Goal: Task Accomplishment & Management: Manage account settings

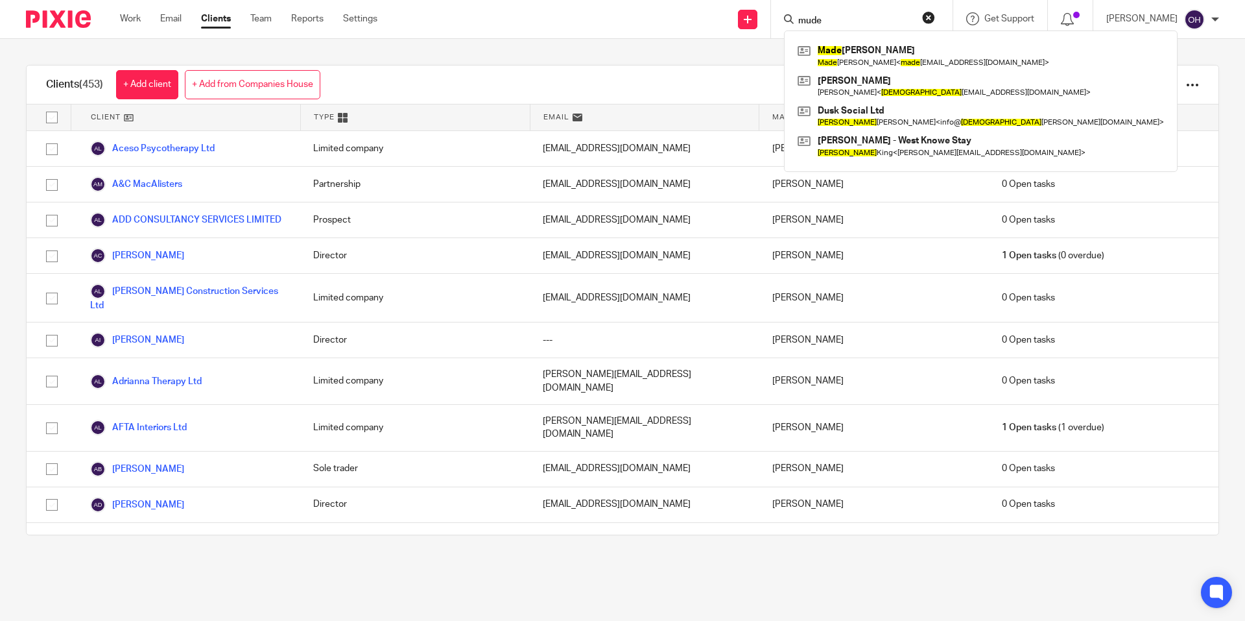
click at [732, 22] on div "Send new email Create task Add client Request signature mude Made leine Harvey …" at bounding box center [821, 19] width 848 height 38
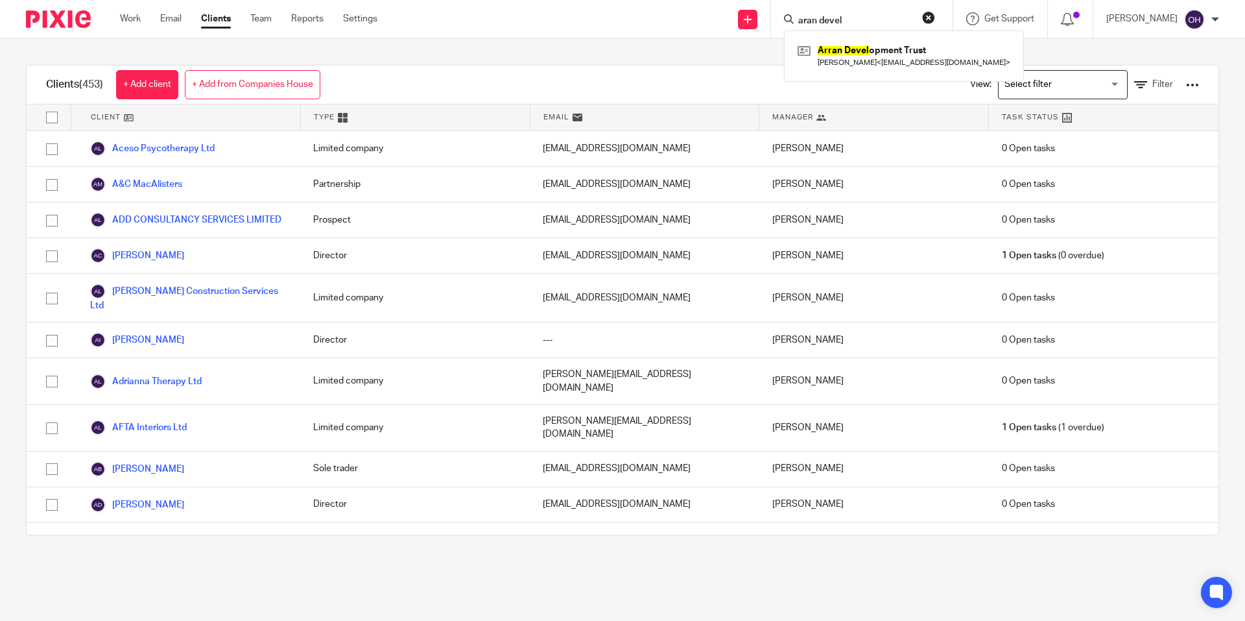
type input "aran devel"
drag, startPoint x: 869, startPoint y: 13, endPoint x: 739, endPoint y: 18, distance: 130.4
click at [739, 18] on div "Send new email Create task Add client Request signature aran devel Arran Devel …" at bounding box center [821, 19] width 848 height 38
click at [829, 19] on input "Search" at bounding box center [855, 22] width 117 height 12
click at [153, 18] on ul "Work Email Clients Team Reports Settings" at bounding box center [258, 18] width 277 height 13
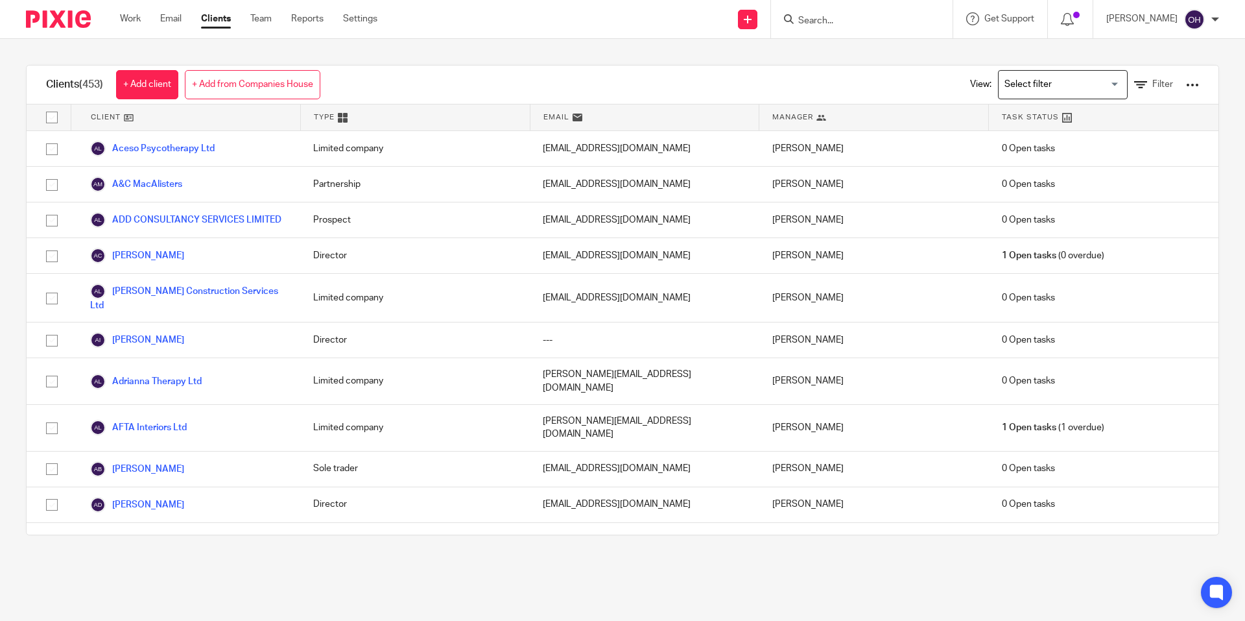
click at [184, 19] on ul "Work Email Clients Team Reports Settings" at bounding box center [258, 18] width 277 height 13
click at [183, 20] on ul "Work Email Clients Team Reports Settings" at bounding box center [258, 18] width 277 height 13
click at [178, 20] on link "Email" at bounding box center [170, 18] width 21 height 13
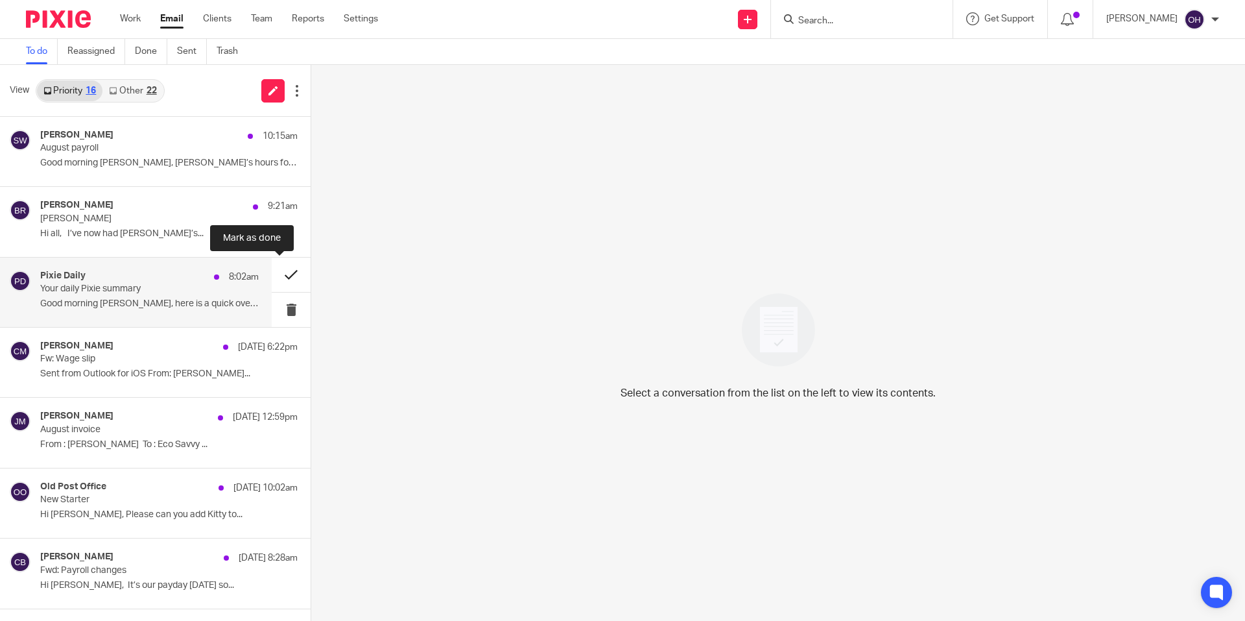
click at [273, 274] on button at bounding box center [291, 274] width 39 height 34
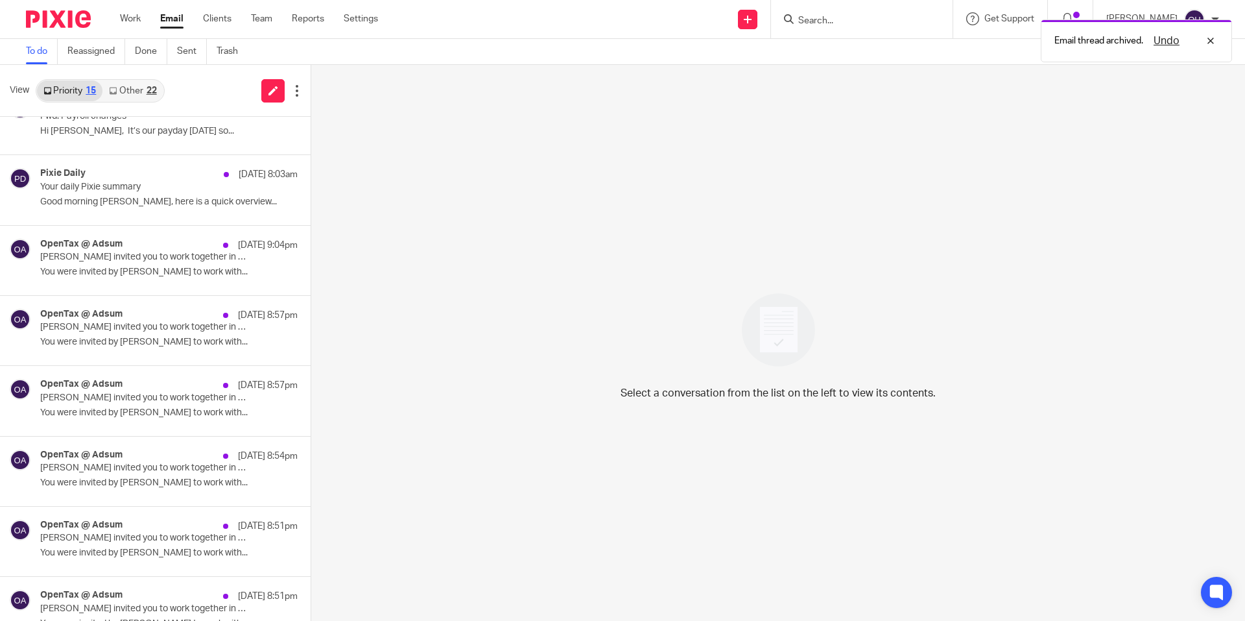
scroll to position [550, 0]
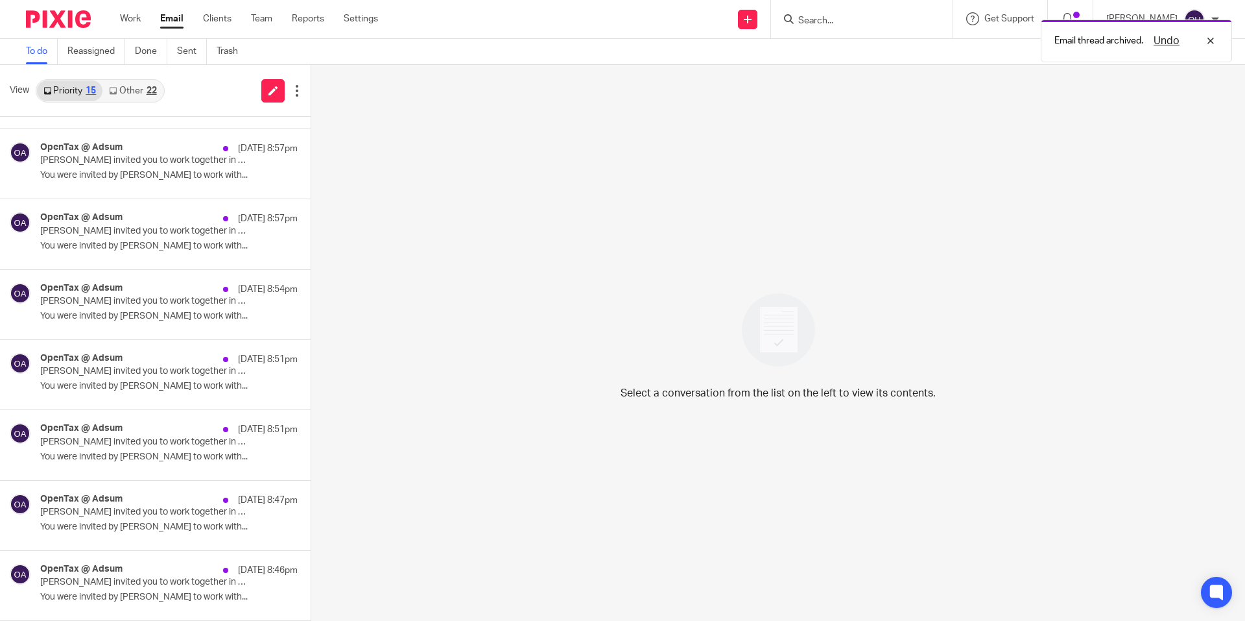
click at [137, 88] on link "Other 22" at bounding box center [132, 90] width 60 height 21
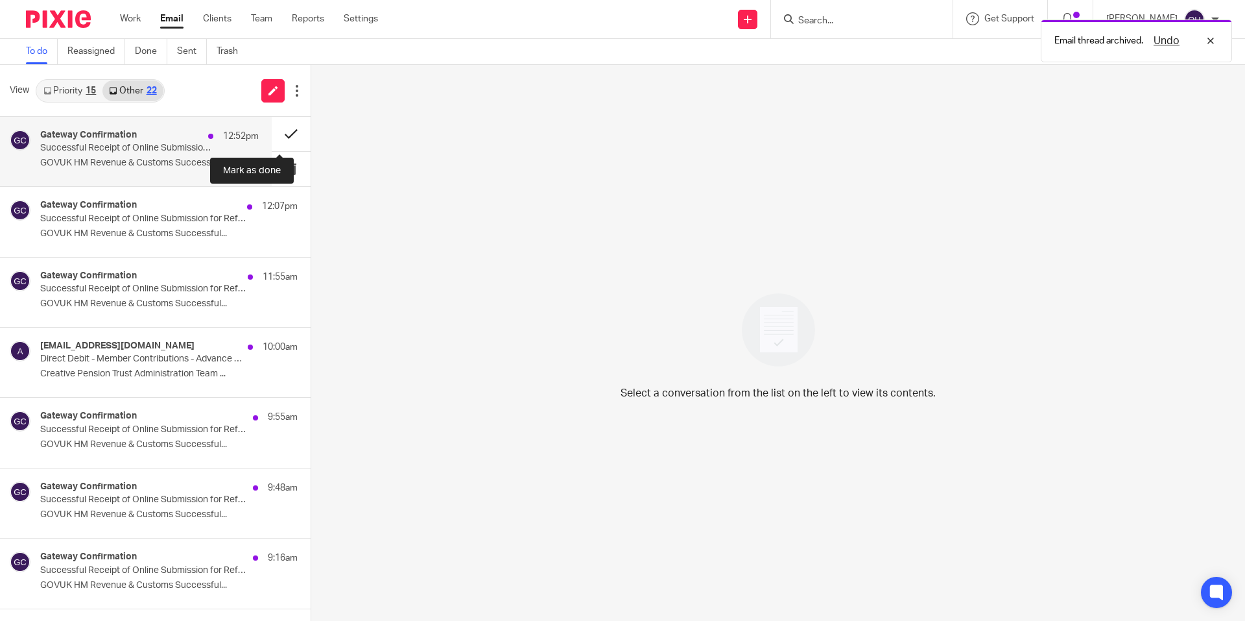
click at [289, 130] on button at bounding box center [291, 134] width 39 height 34
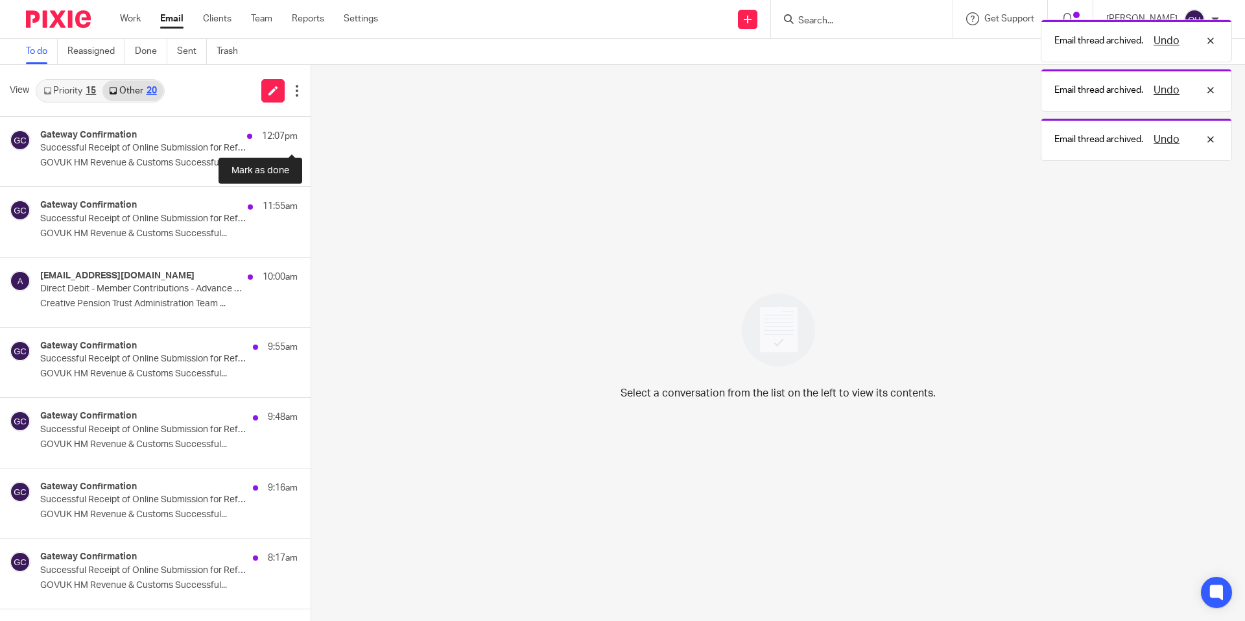
click at [311, 130] on button at bounding box center [316, 134] width 10 height 34
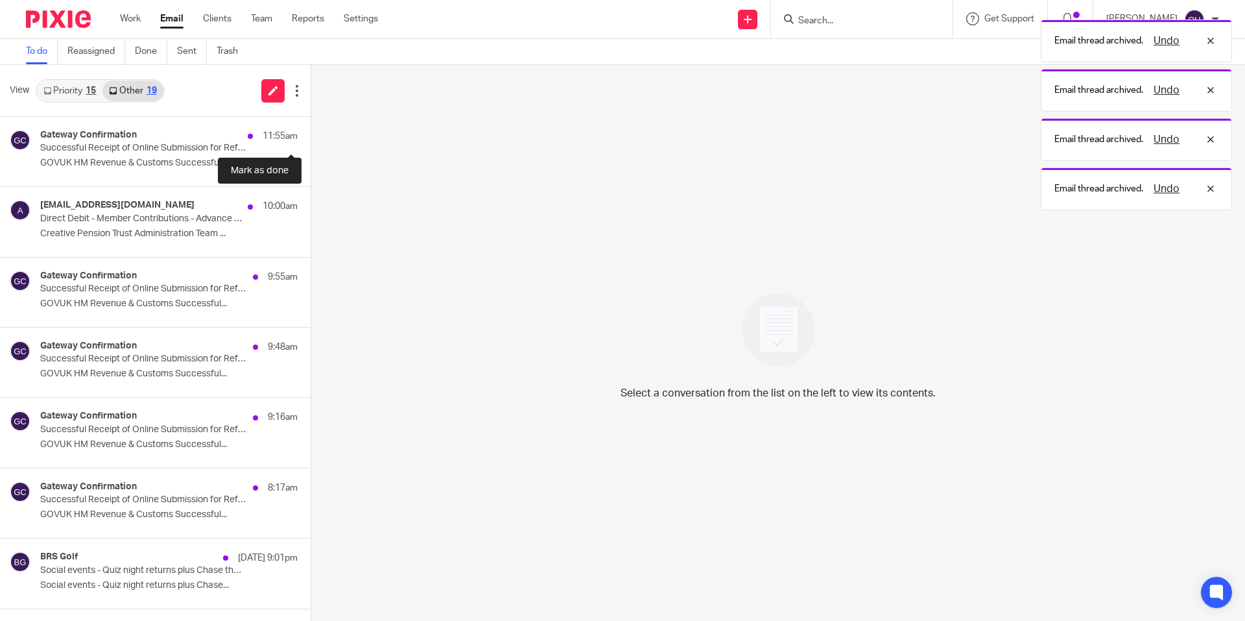
click at [311, 130] on button at bounding box center [316, 134] width 10 height 34
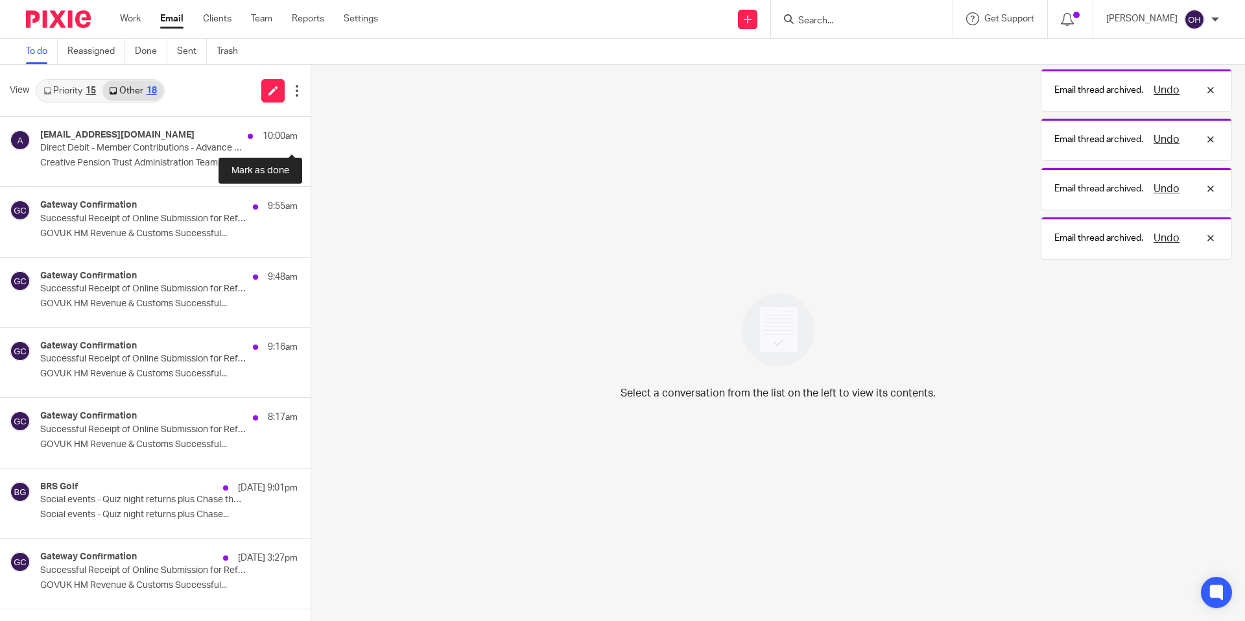
click at [311, 130] on button at bounding box center [316, 134] width 10 height 34
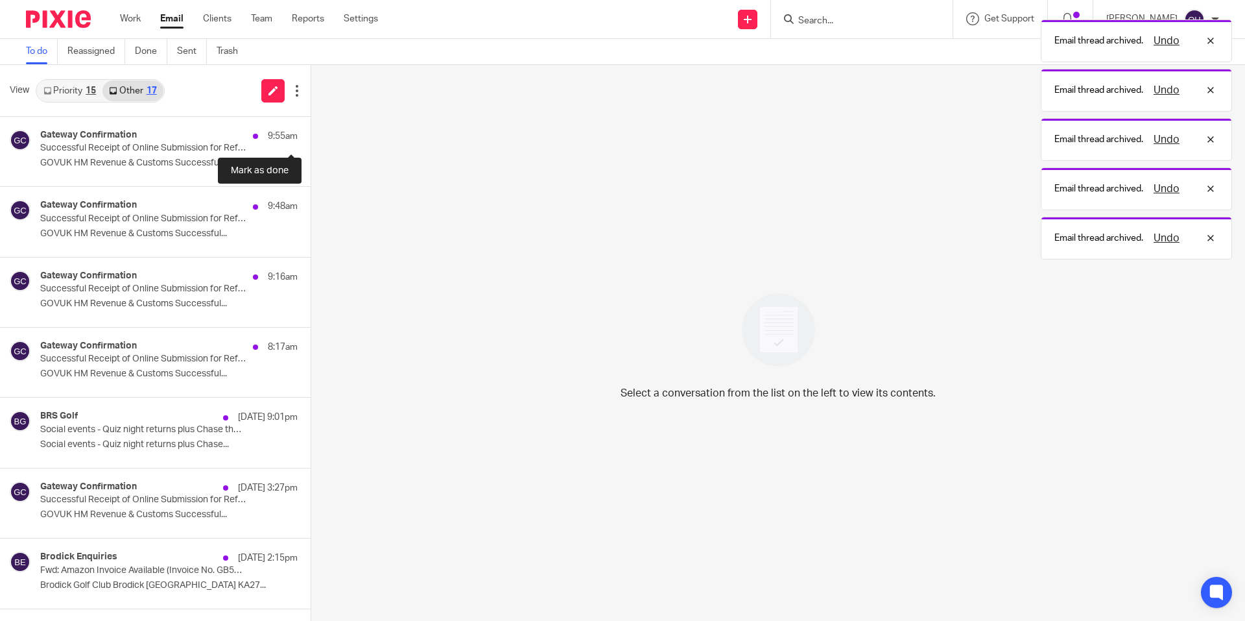
click at [311, 130] on button at bounding box center [316, 134] width 10 height 34
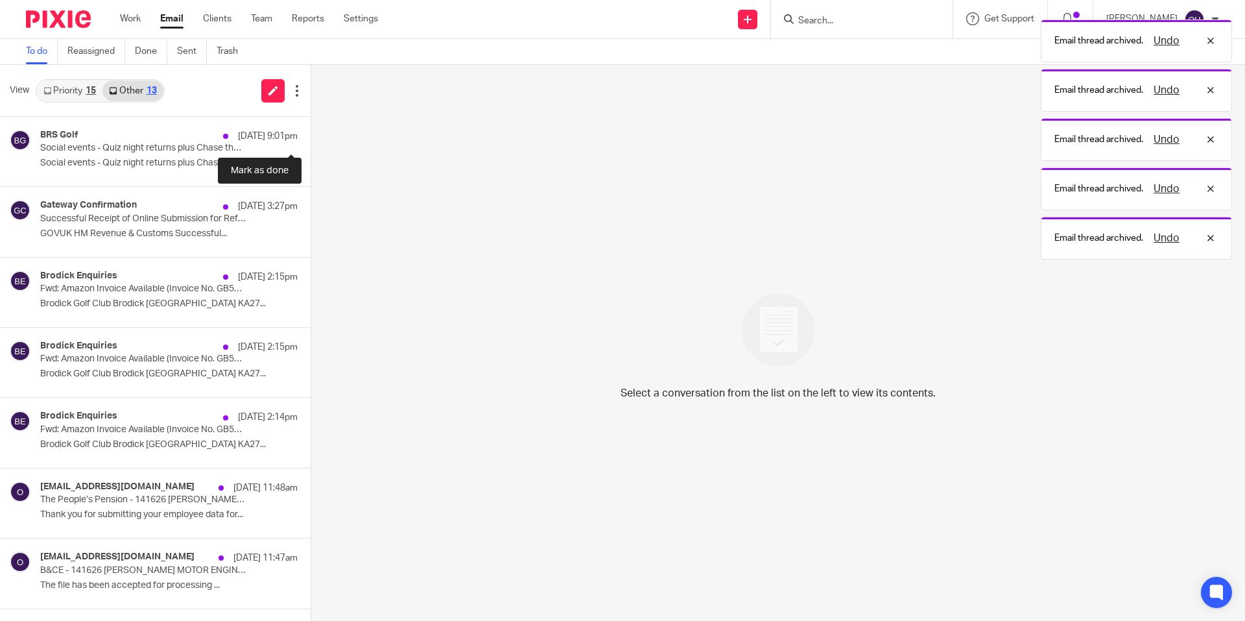
click at [311, 130] on button at bounding box center [316, 134] width 10 height 34
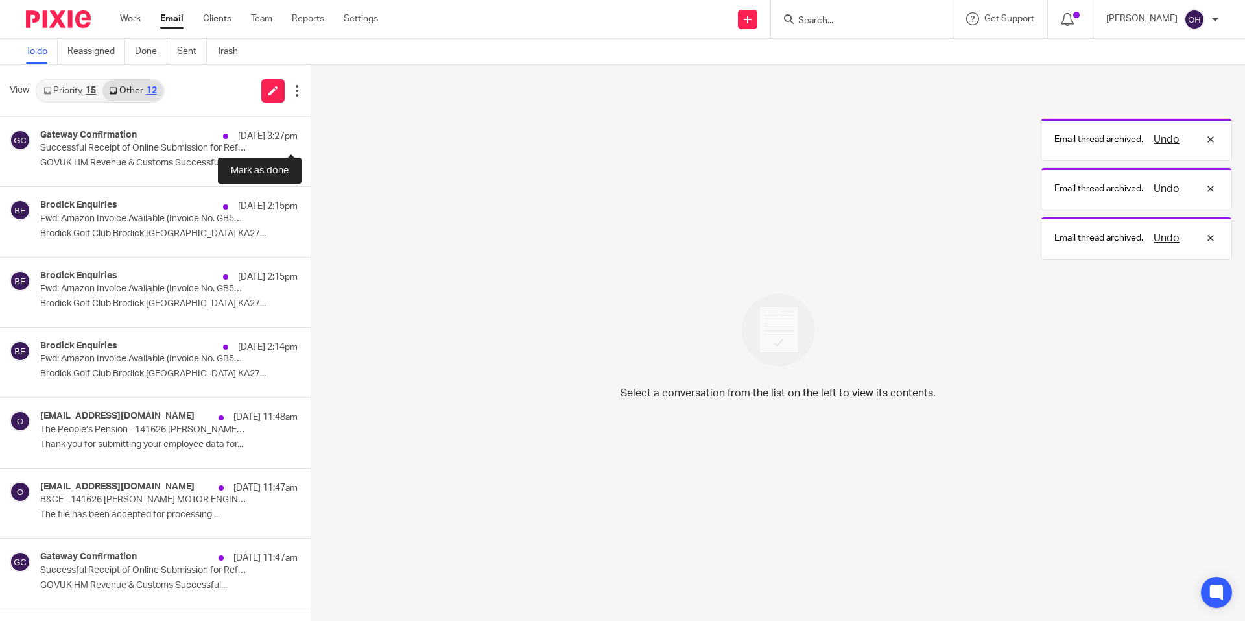
click at [311, 130] on button at bounding box center [316, 134] width 10 height 34
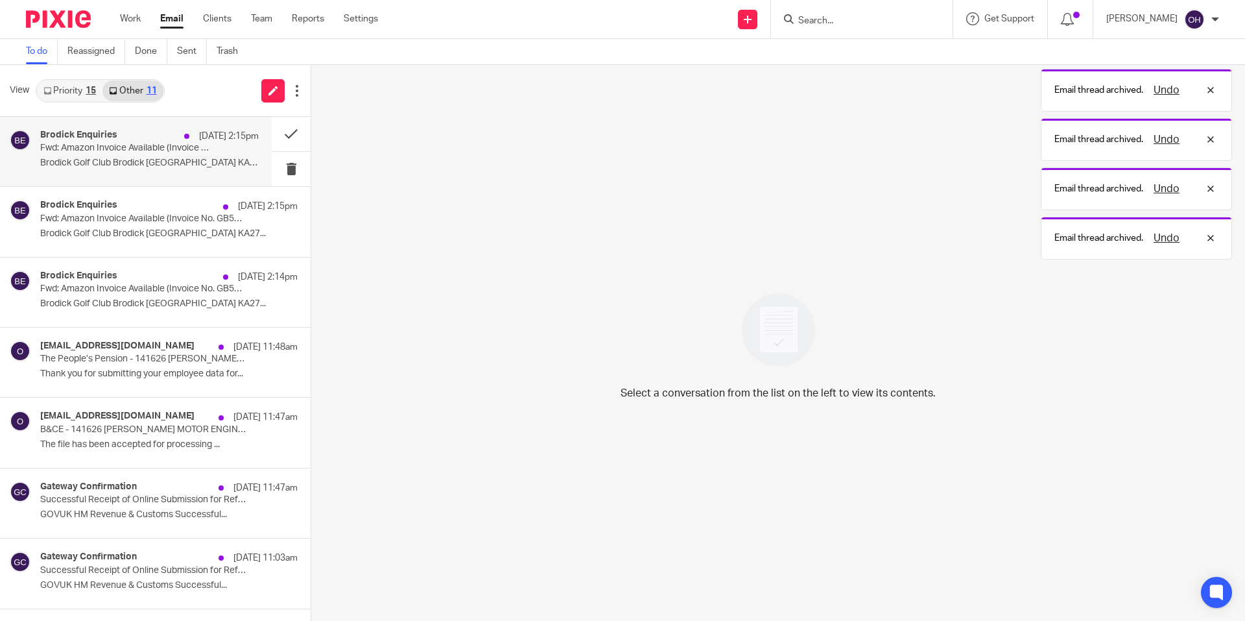
click at [140, 132] on div "Brodick Enquiries 25 Aug 2:15pm" at bounding box center [149, 136] width 219 height 13
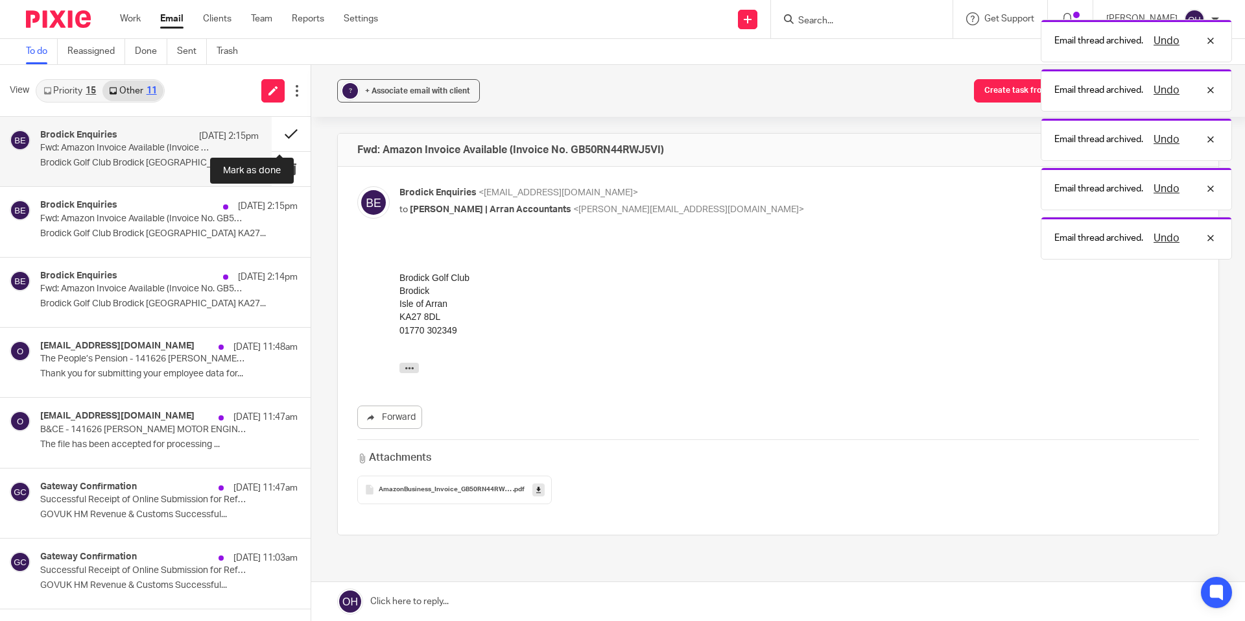
click at [274, 126] on button at bounding box center [291, 134] width 39 height 34
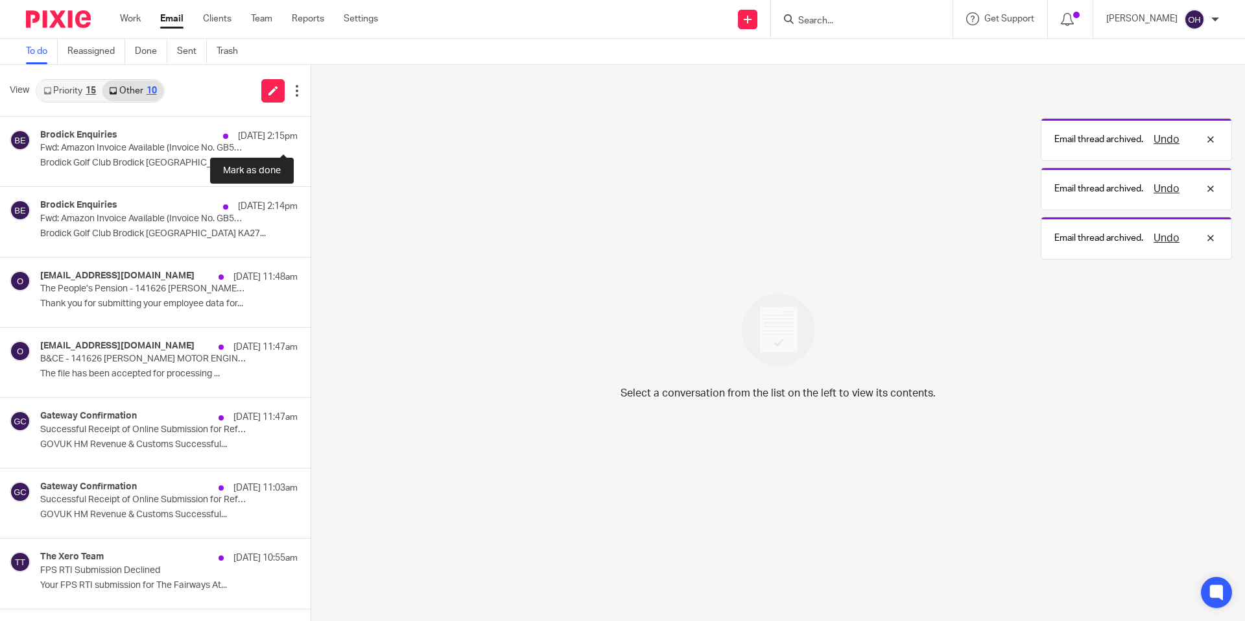
click at [311, 126] on button at bounding box center [316, 134] width 10 height 34
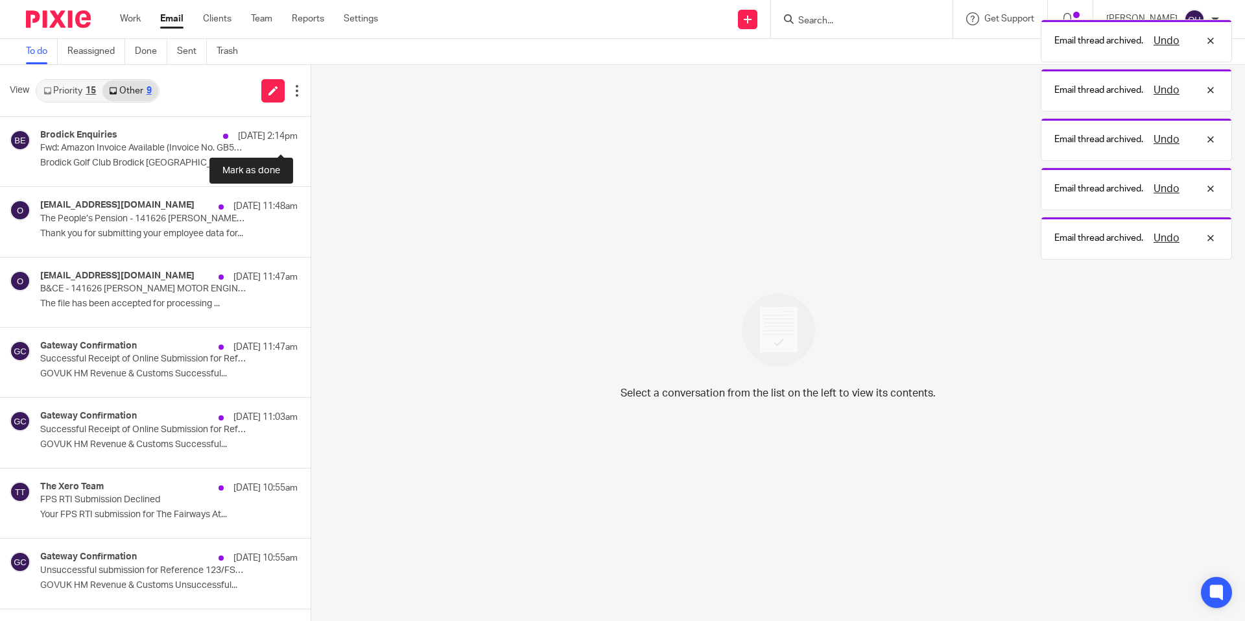
click at [311, 126] on button at bounding box center [316, 134] width 10 height 34
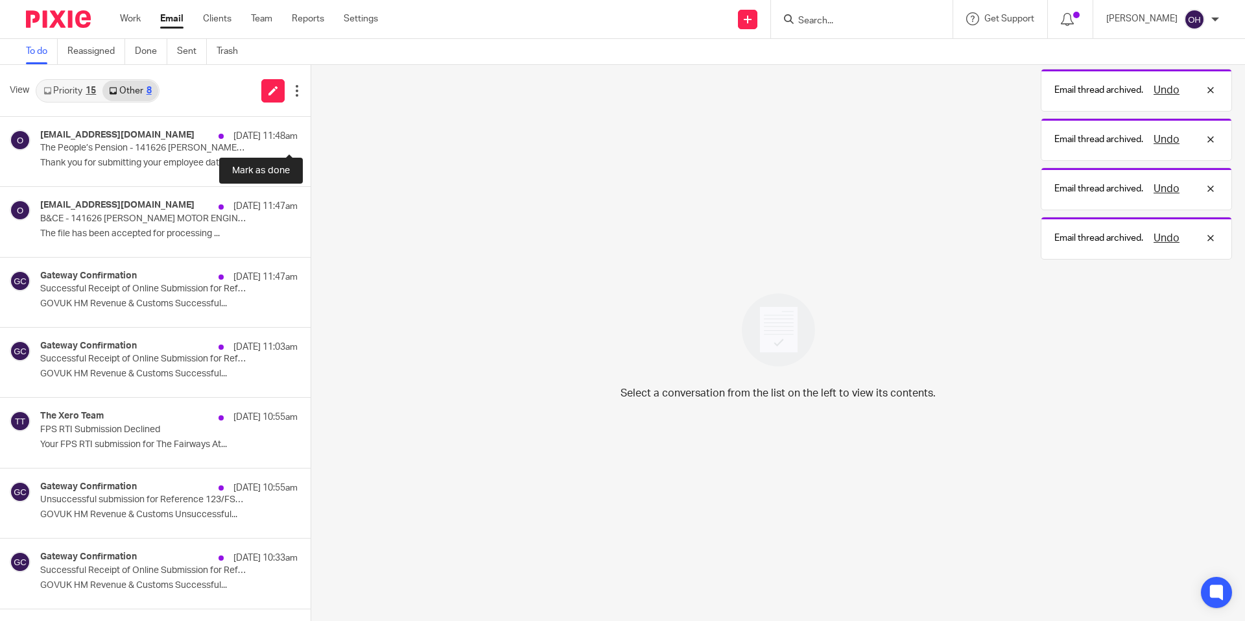
click at [311, 126] on button at bounding box center [316, 134] width 10 height 34
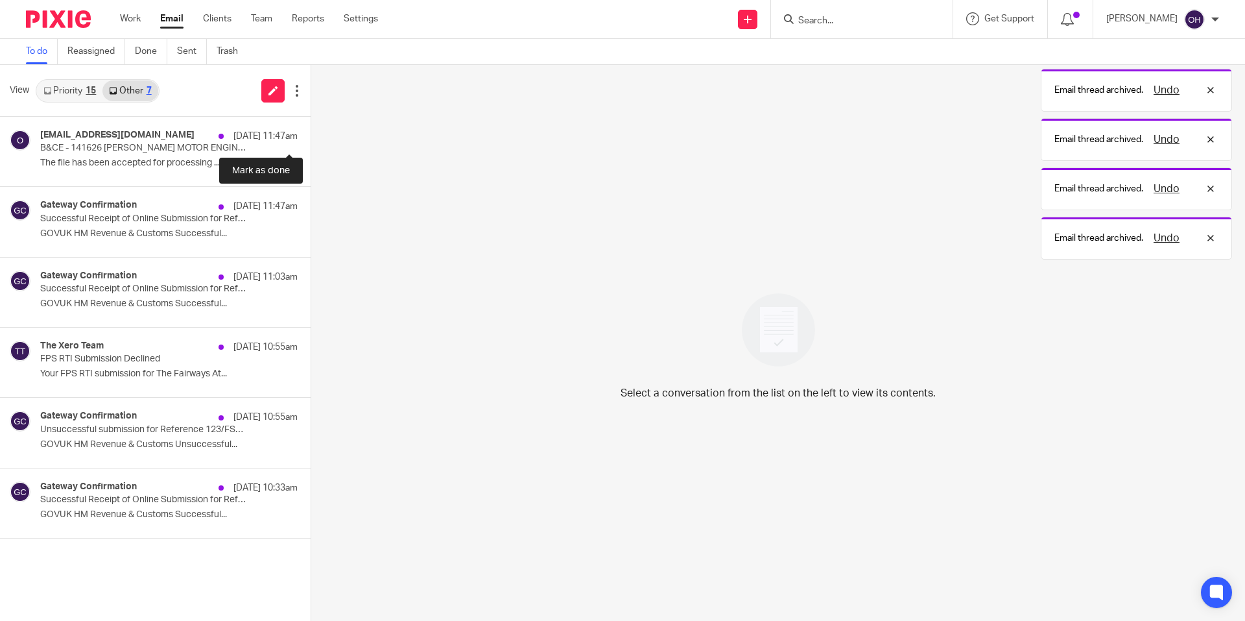
click at [311, 126] on button at bounding box center [316, 134] width 10 height 34
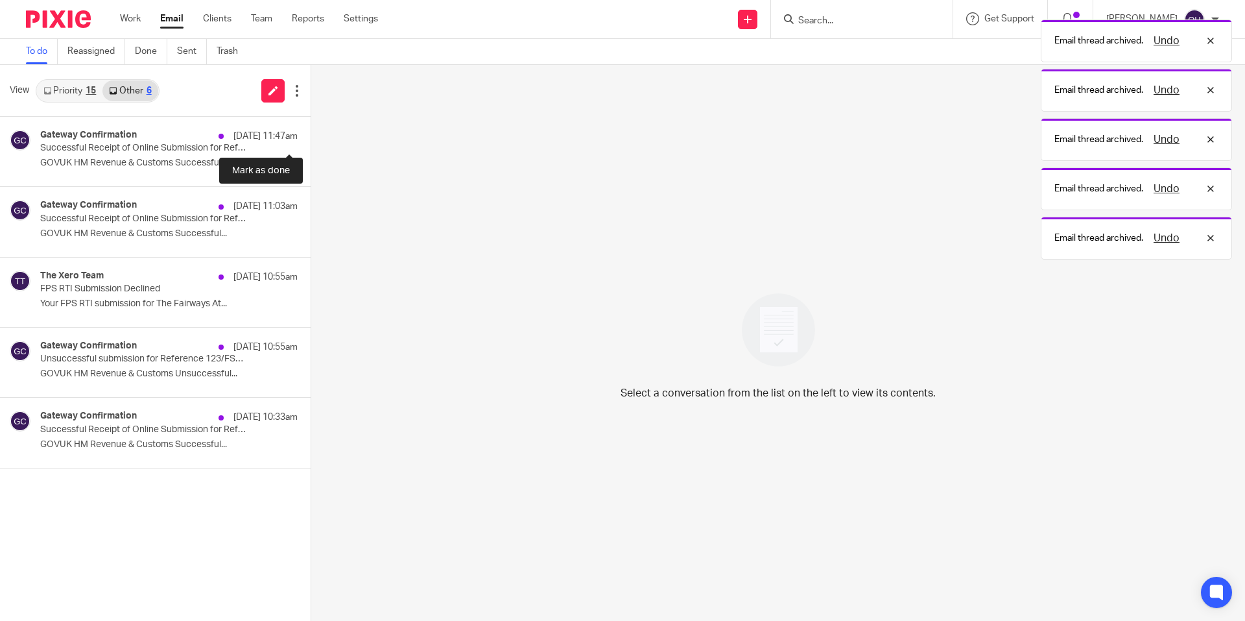
click at [311, 126] on button at bounding box center [316, 134] width 10 height 34
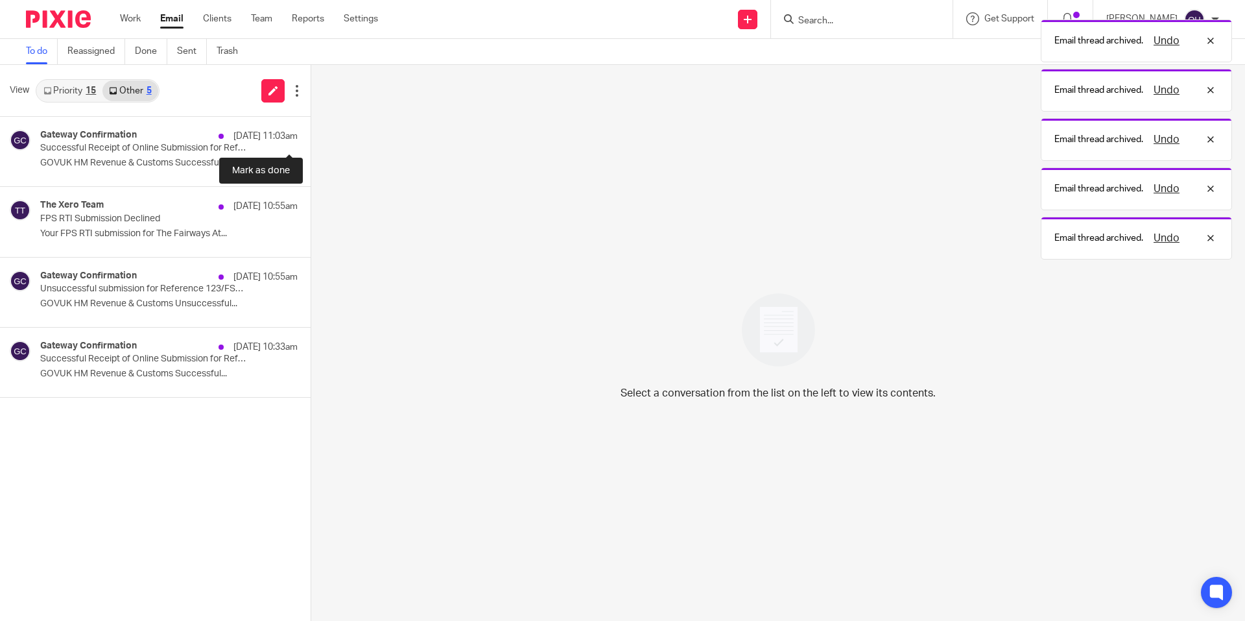
click at [311, 126] on button at bounding box center [316, 134] width 10 height 34
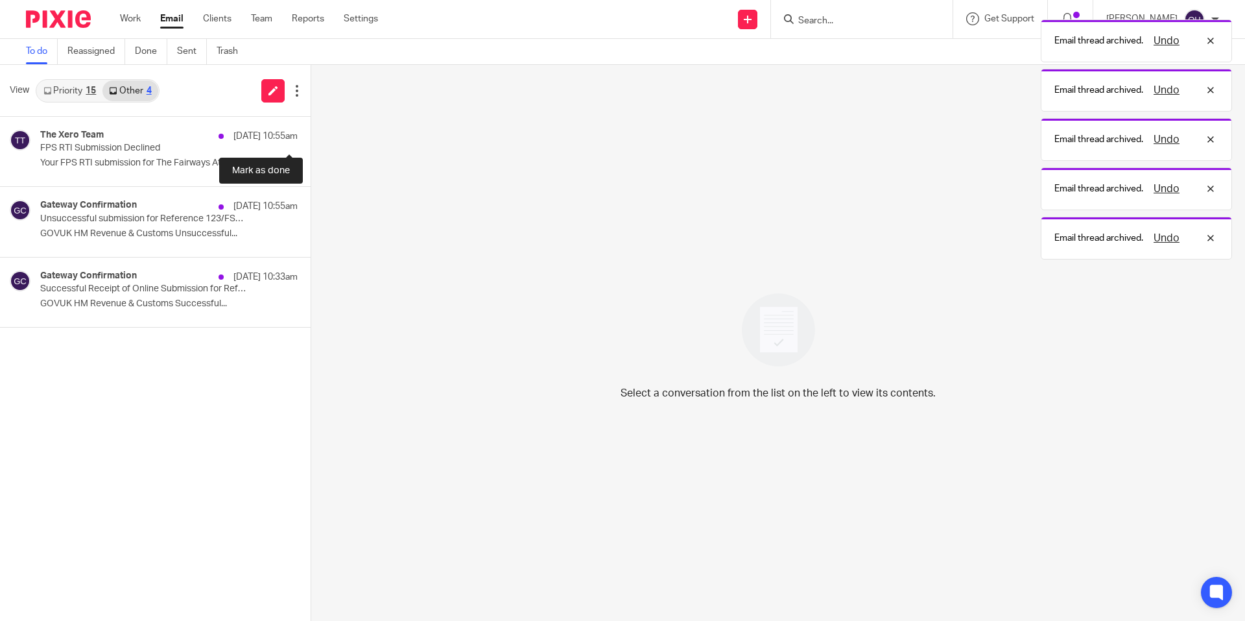
click at [311, 126] on button at bounding box center [316, 134] width 10 height 34
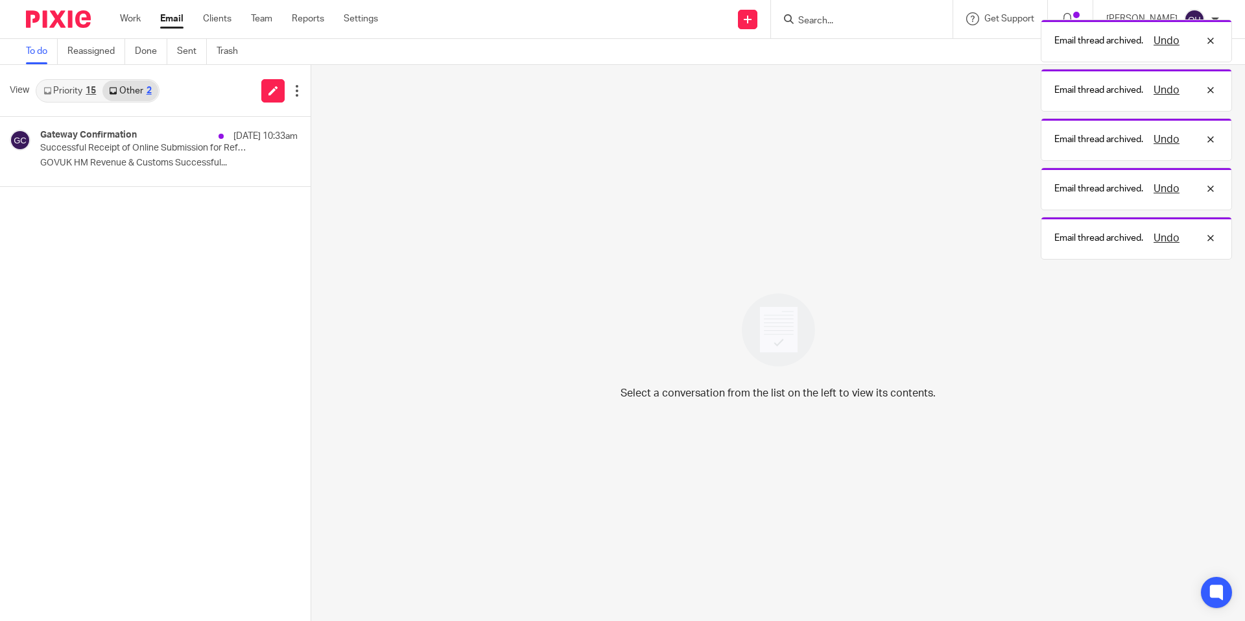
click at [311, 126] on button at bounding box center [316, 134] width 10 height 34
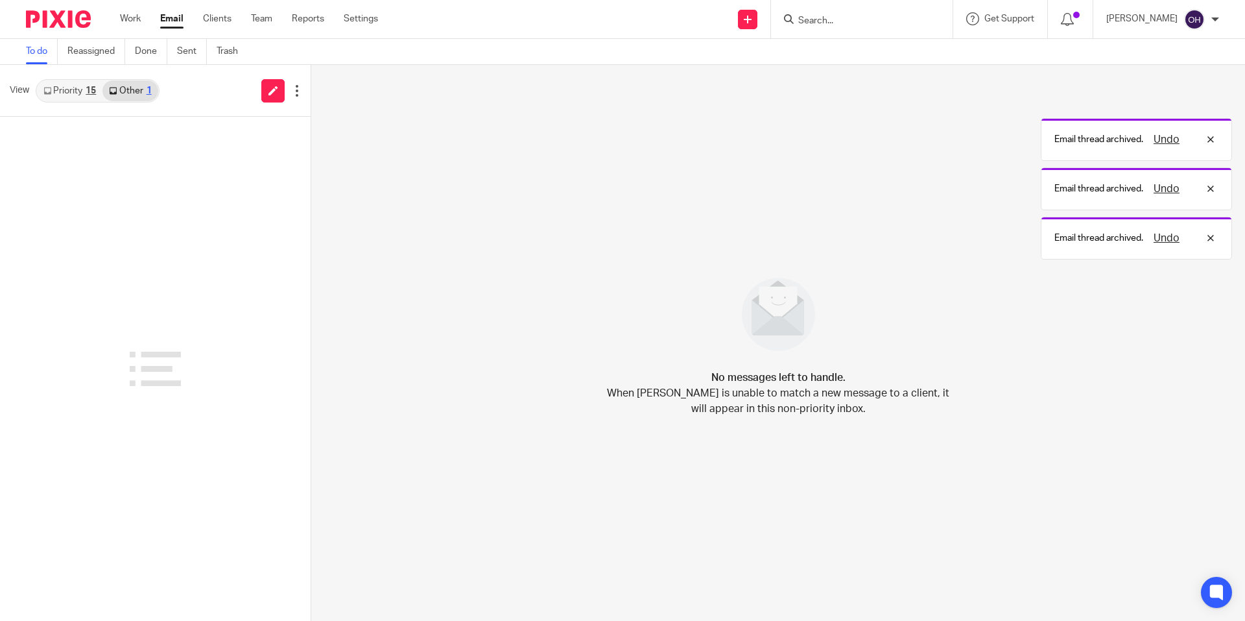
click at [48, 98] on link "Priority 15" at bounding box center [69, 90] width 65 height 21
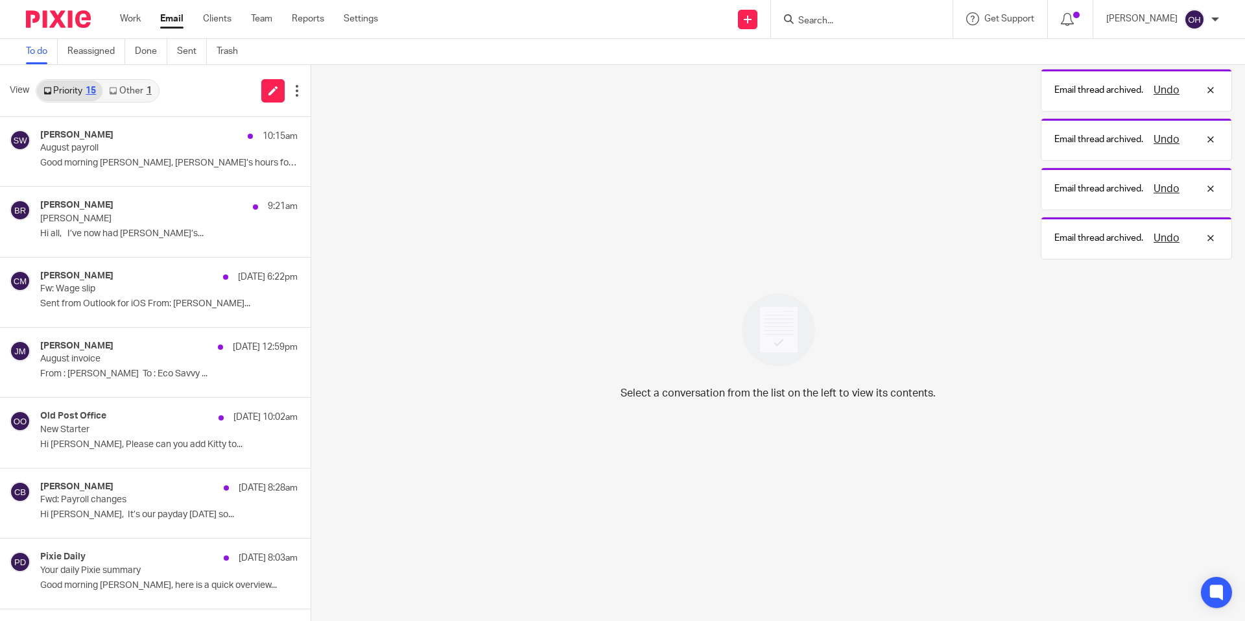
click at [143, 79] on div "Priority 15 Other 1" at bounding box center [98, 90] width 124 height 23
click at [143, 86] on link "Other 1" at bounding box center [129, 90] width 55 height 21
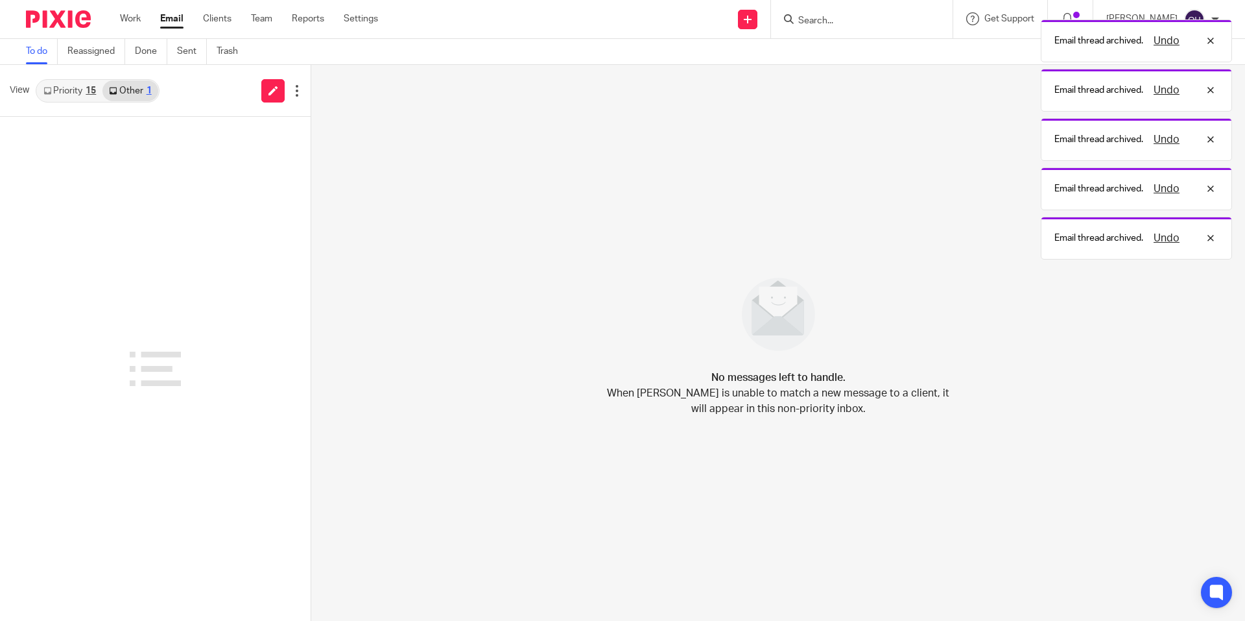
click at [58, 90] on link "Priority 15" at bounding box center [69, 90] width 65 height 21
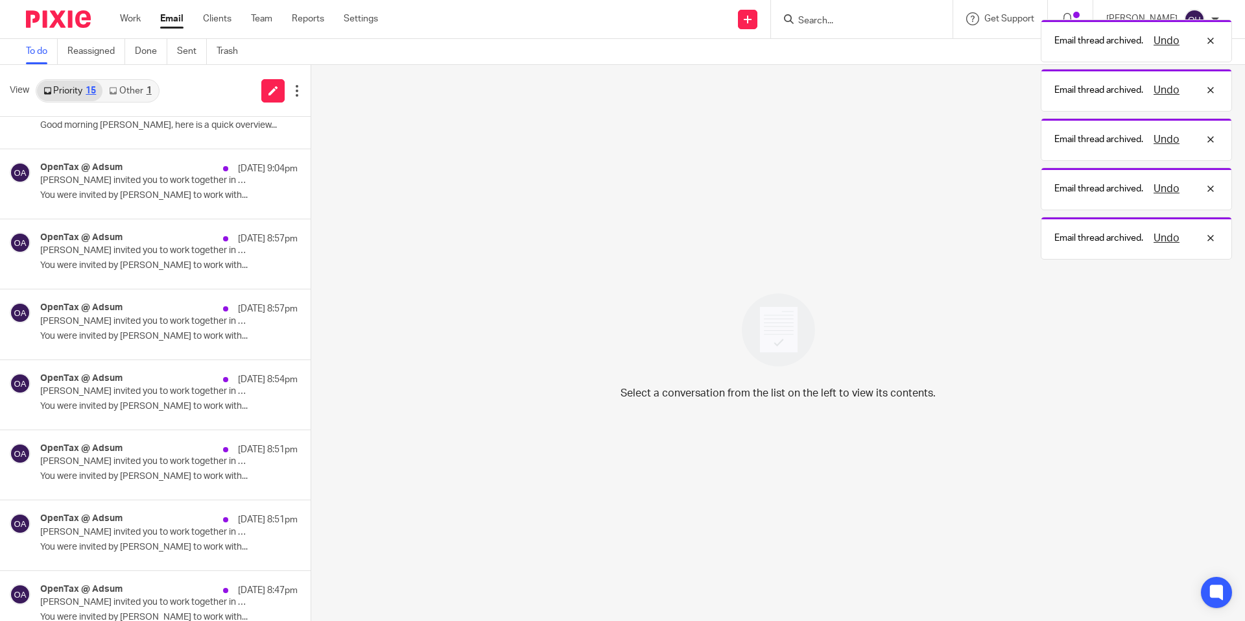
scroll to position [550, 0]
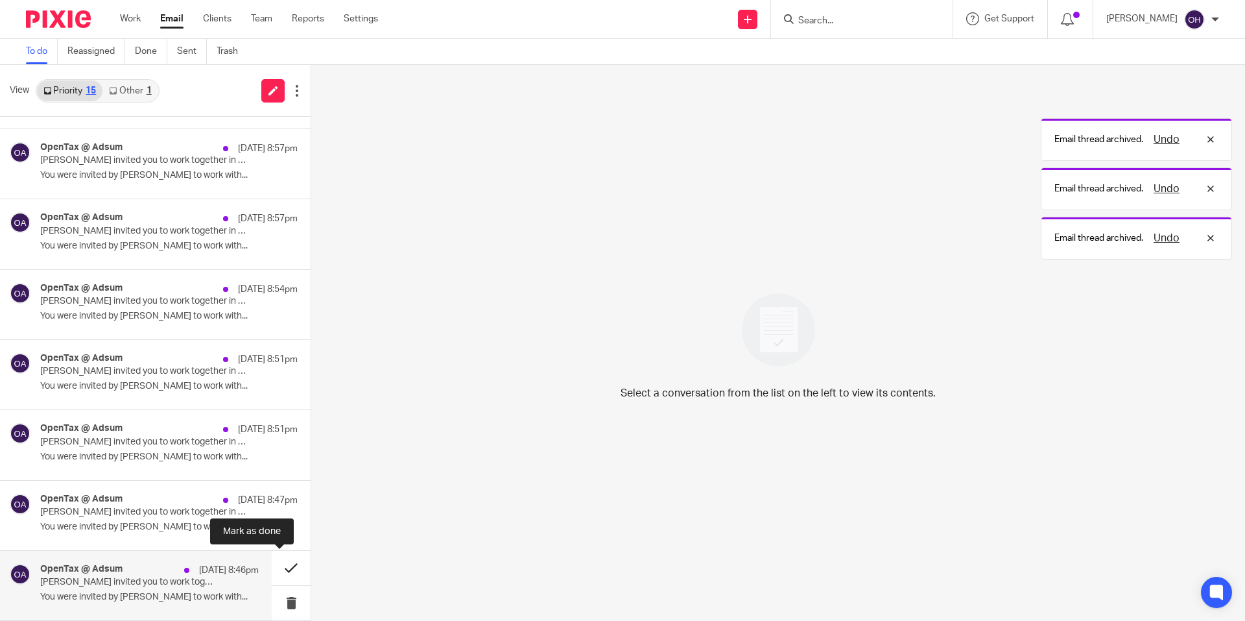
click at [275, 568] on button at bounding box center [291, 568] width 39 height 34
click at [311, 568] on button at bounding box center [316, 568] width 10 height 34
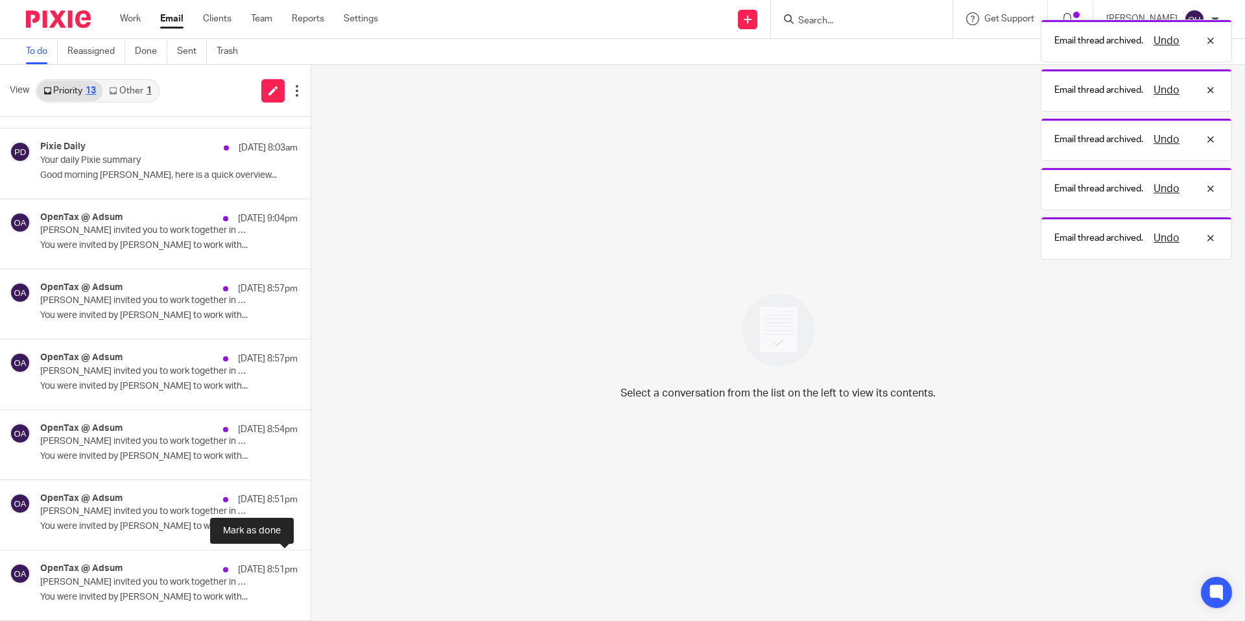
click at [311, 568] on button at bounding box center [316, 567] width 10 height 34
click at [311, 568] on button at bounding box center [316, 568] width 10 height 34
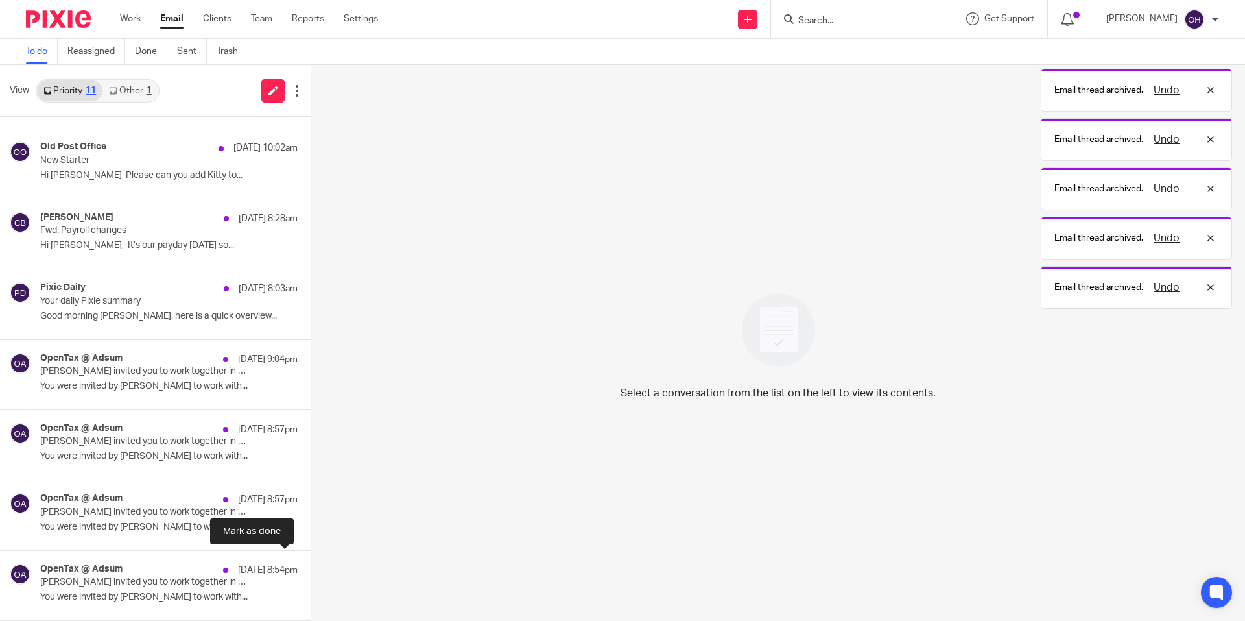
click at [311, 568] on button at bounding box center [316, 568] width 10 height 34
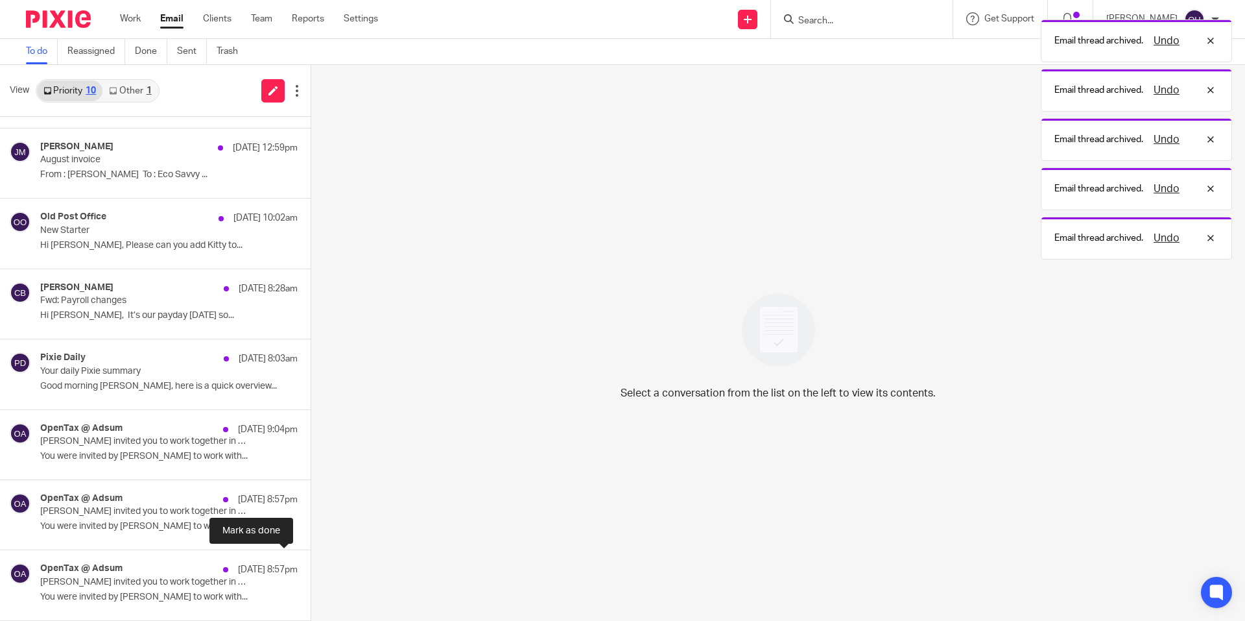
click at [311, 568] on button at bounding box center [316, 567] width 10 height 34
click at [311, 568] on button at bounding box center [316, 568] width 10 height 34
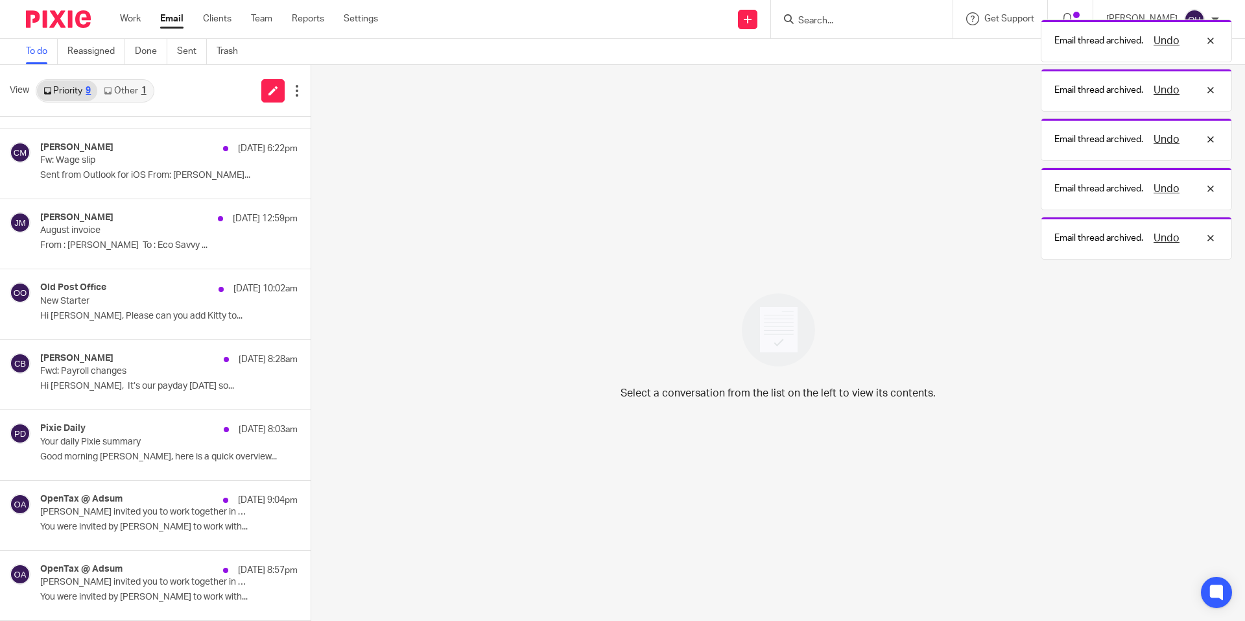
scroll to position [58, 0]
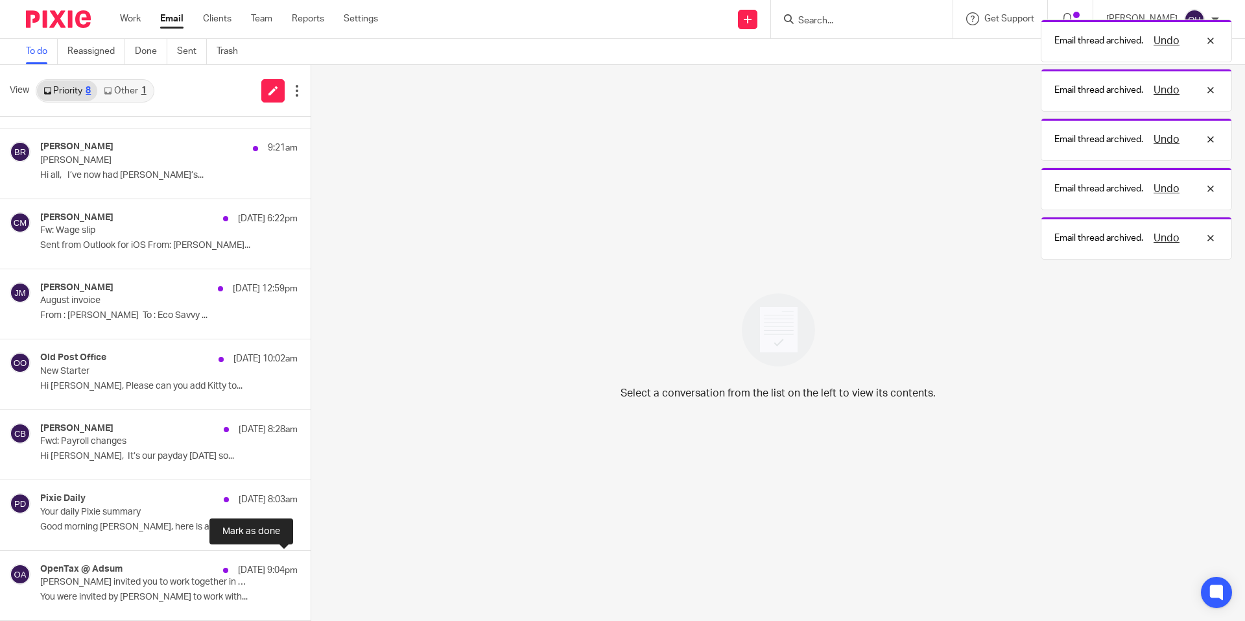
click at [311, 568] on button at bounding box center [316, 568] width 10 height 34
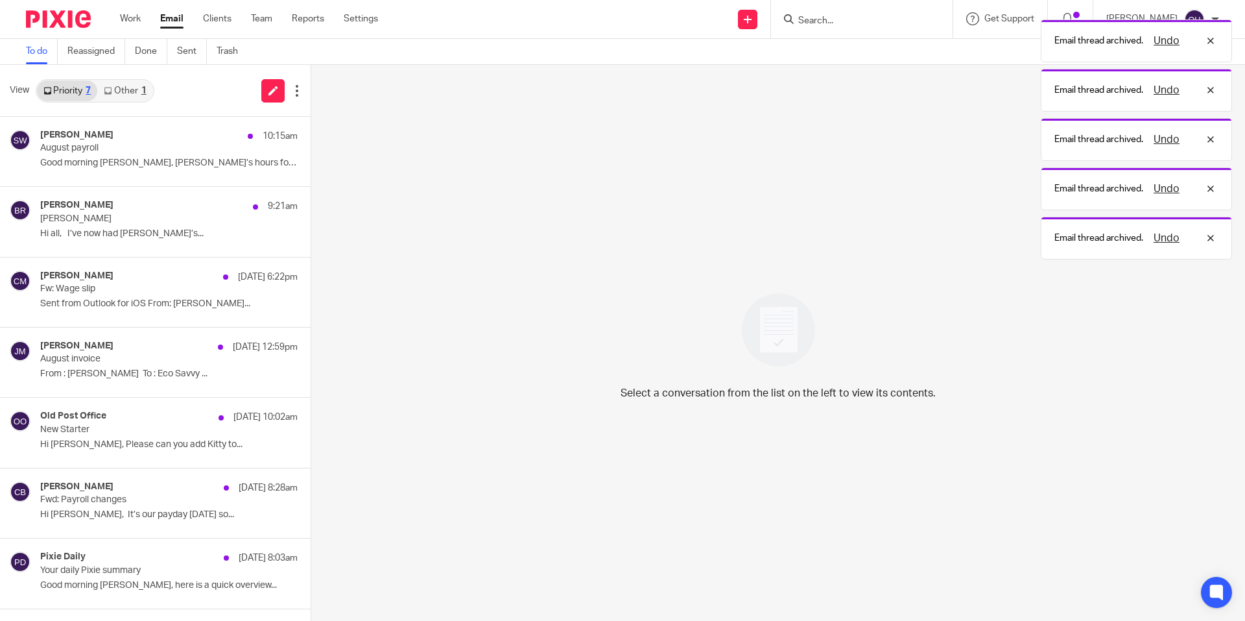
scroll to position [0, 0]
click at [311, 568] on button at bounding box center [316, 555] width 10 height 34
click at [132, 88] on link "Other 1" at bounding box center [124, 90] width 55 height 21
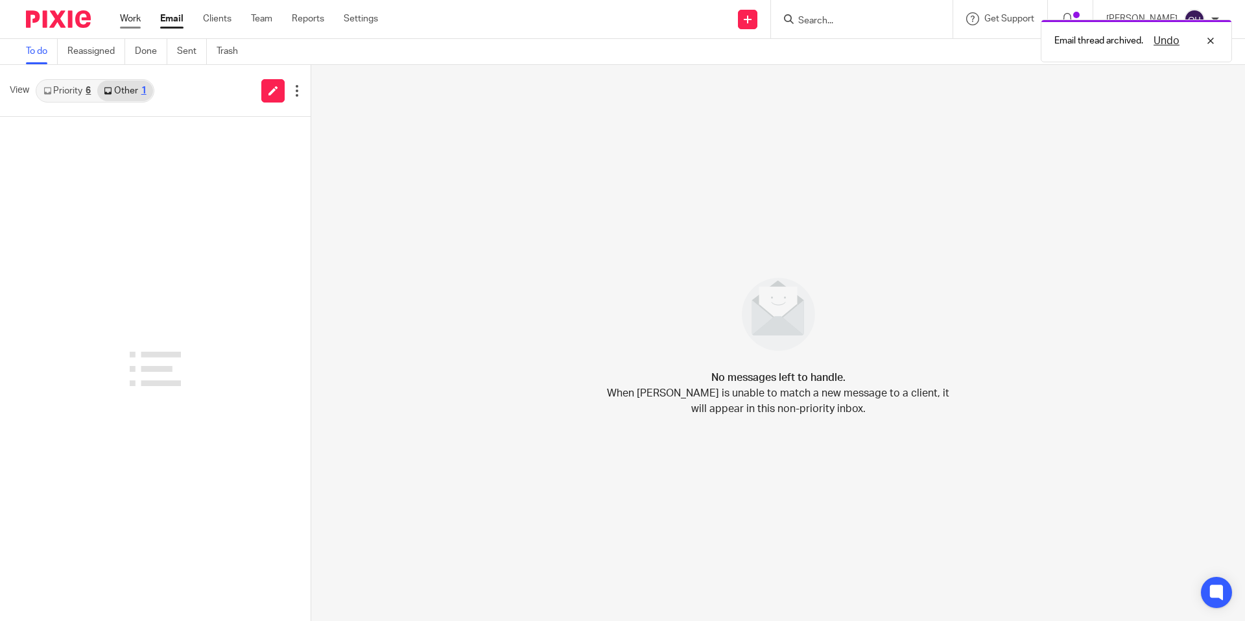
click at [134, 19] on link "Work" at bounding box center [130, 18] width 21 height 13
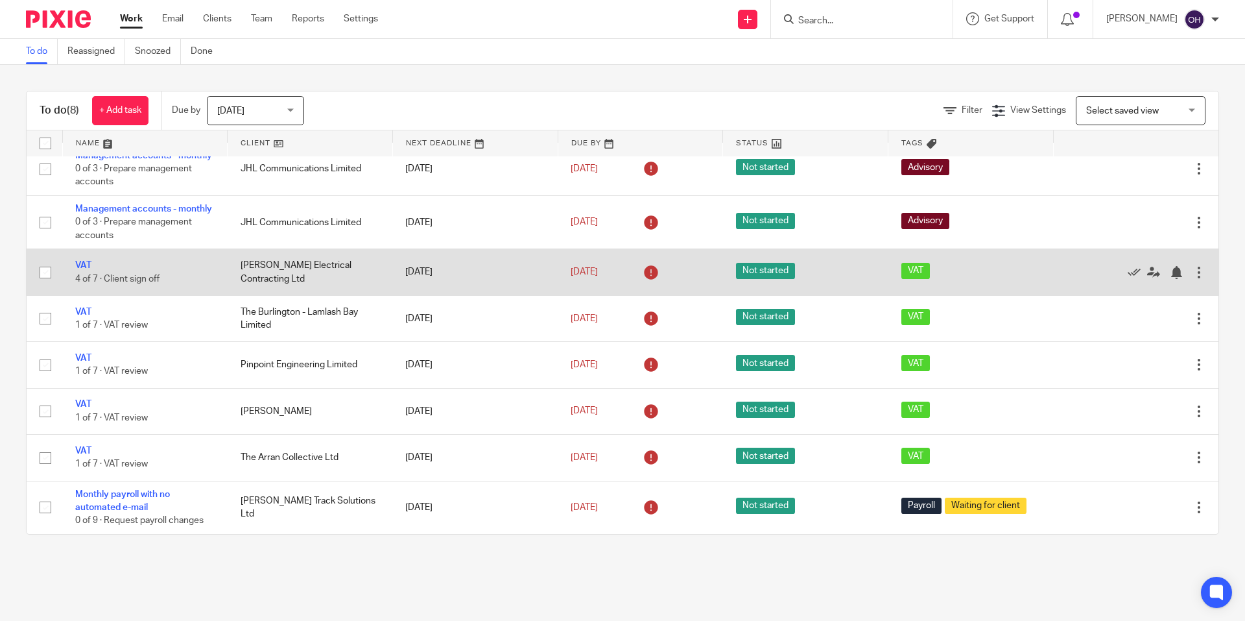
scroll to position [38, 0]
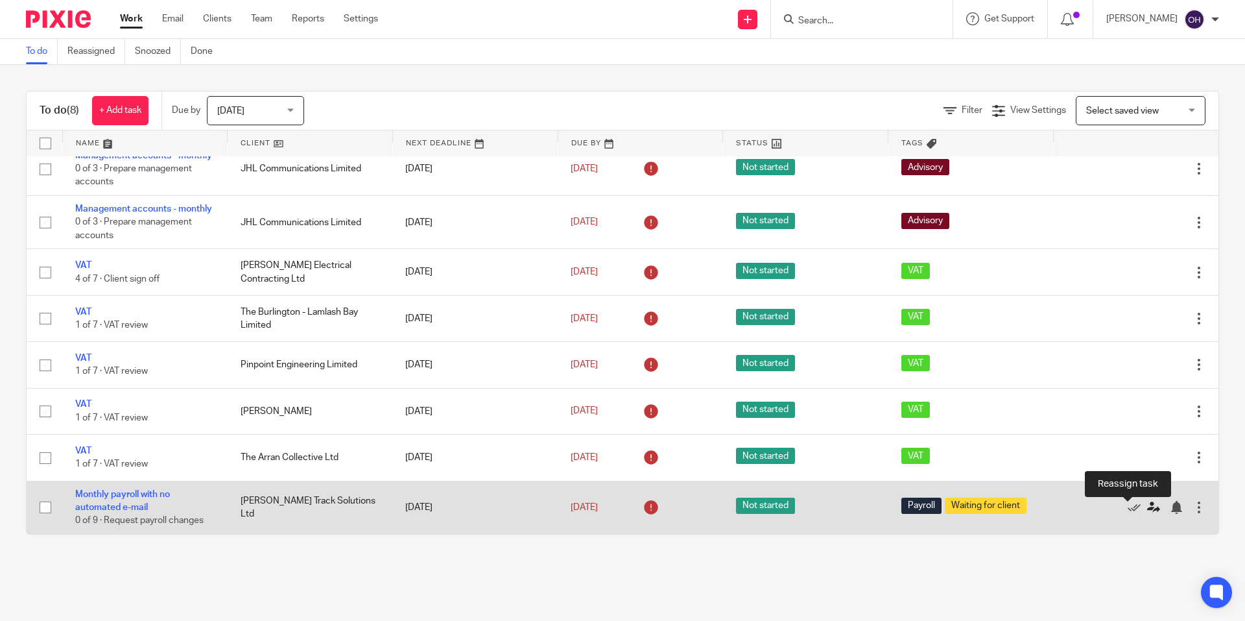
click at [1147, 510] on icon at bounding box center [1153, 507] width 13 height 13
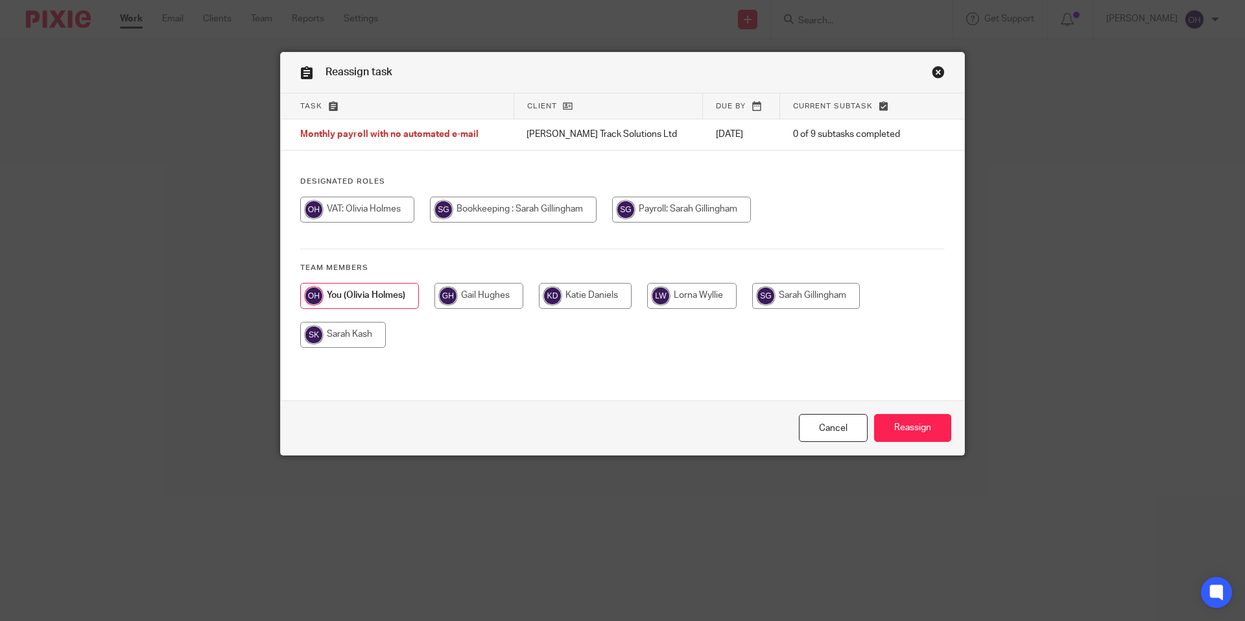
click at [346, 341] on input "radio" at bounding box center [343, 335] width 86 height 26
radio input "true"
click at [904, 429] on input "Reassign" at bounding box center [912, 428] width 77 height 28
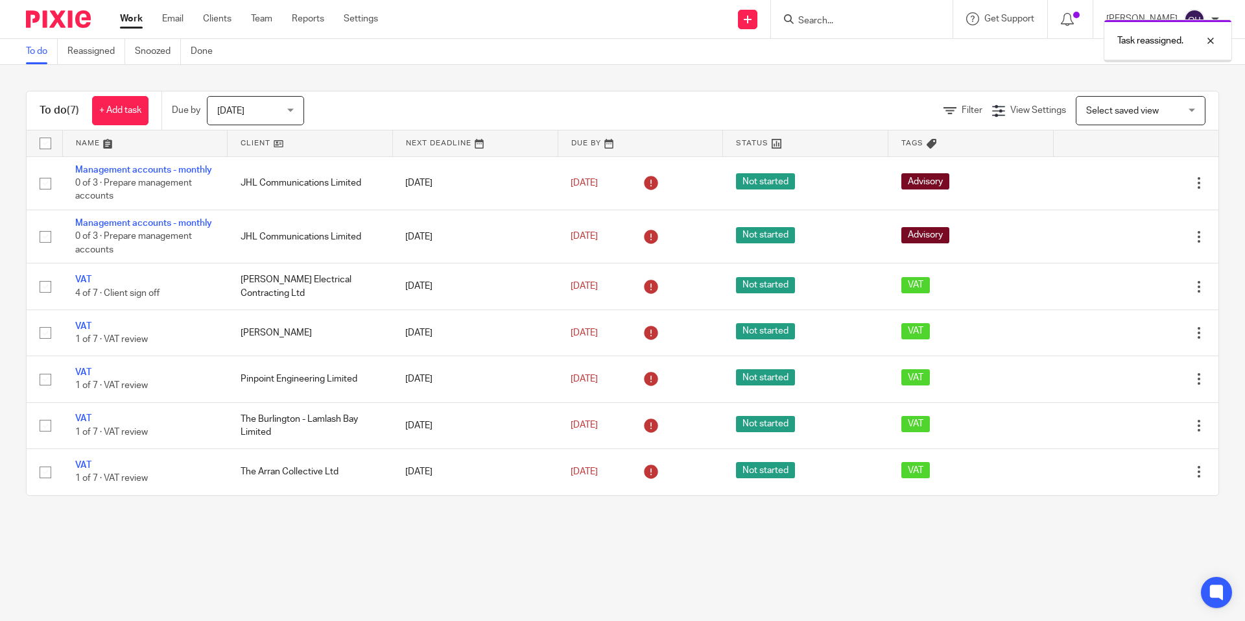
click at [827, 19] on div "Task reassigned." at bounding box center [928, 37] width 610 height 49
click at [1212, 37] on div at bounding box center [1200, 41] width 35 height 16
click at [914, 23] on input "Search" at bounding box center [855, 22] width 117 height 12
type input "s"
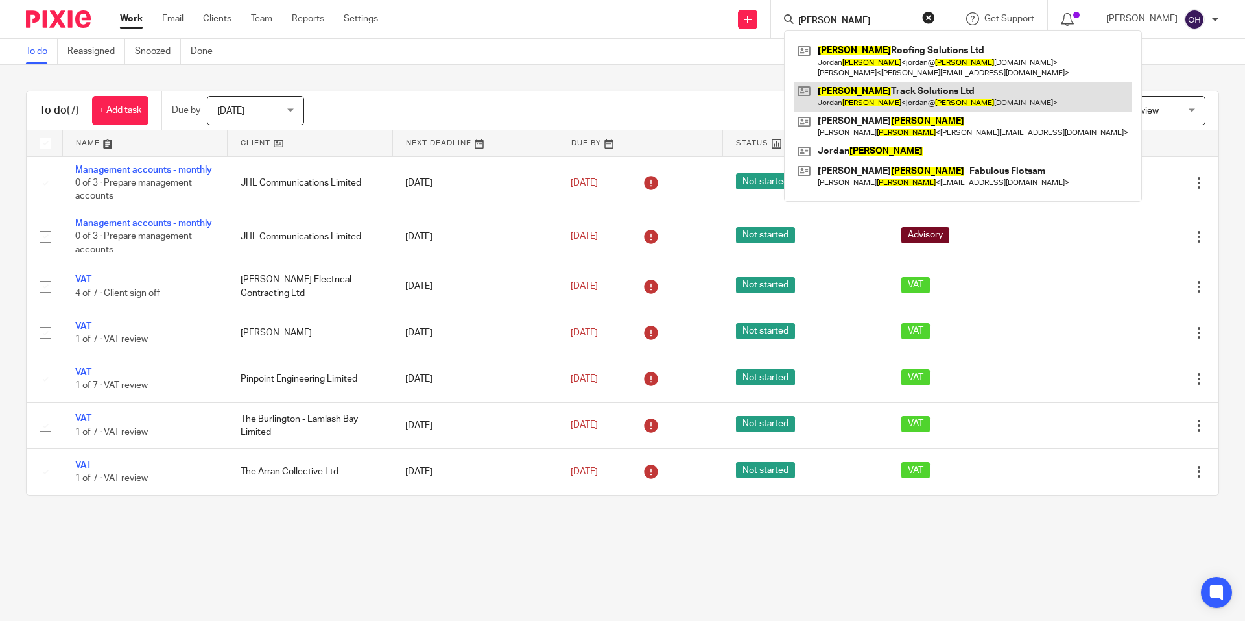
type input "nelson"
click at [895, 93] on link at bounding box center [962, 97] width 337 height 30
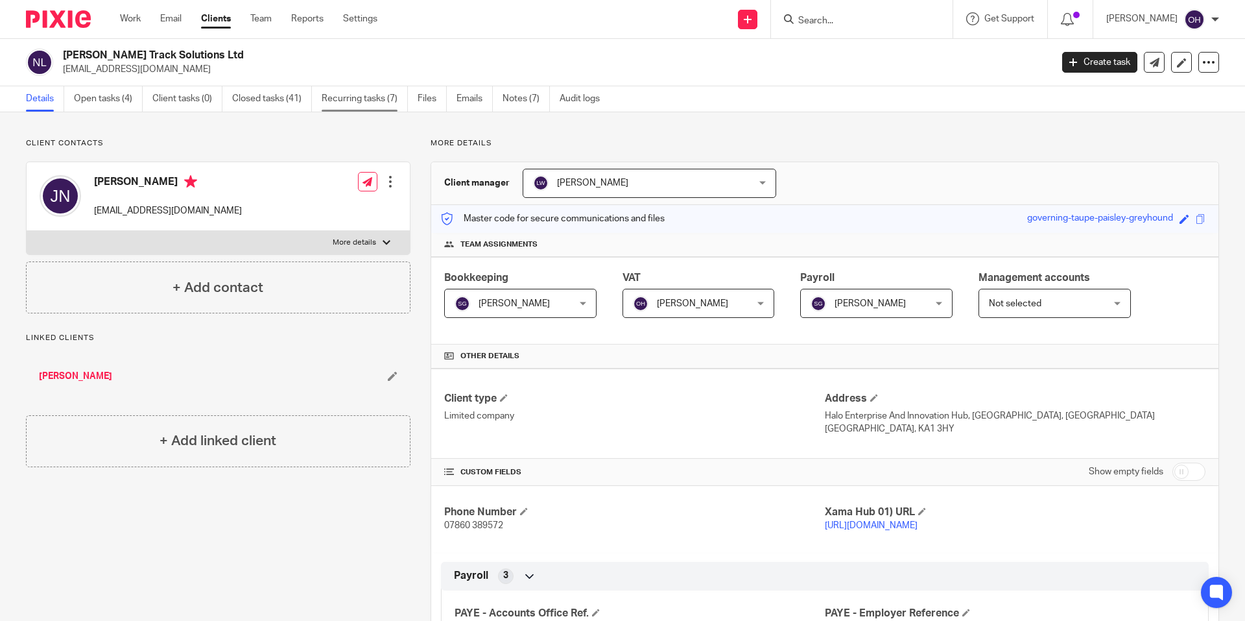
click at [355, 95] on link "Recurring tasks (7)" at bounding box center [365, 98] width 86 height 25
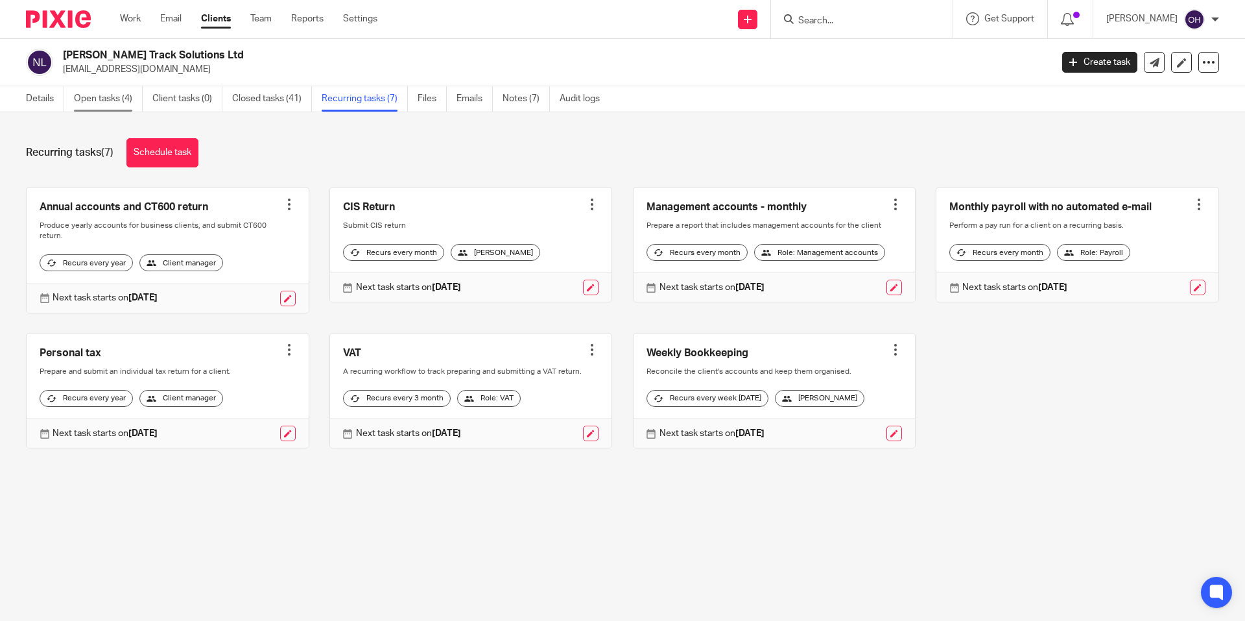
click at [104, 99] on link "Open tasks (4)" at bounding box center [108, 98] width 69 height 25
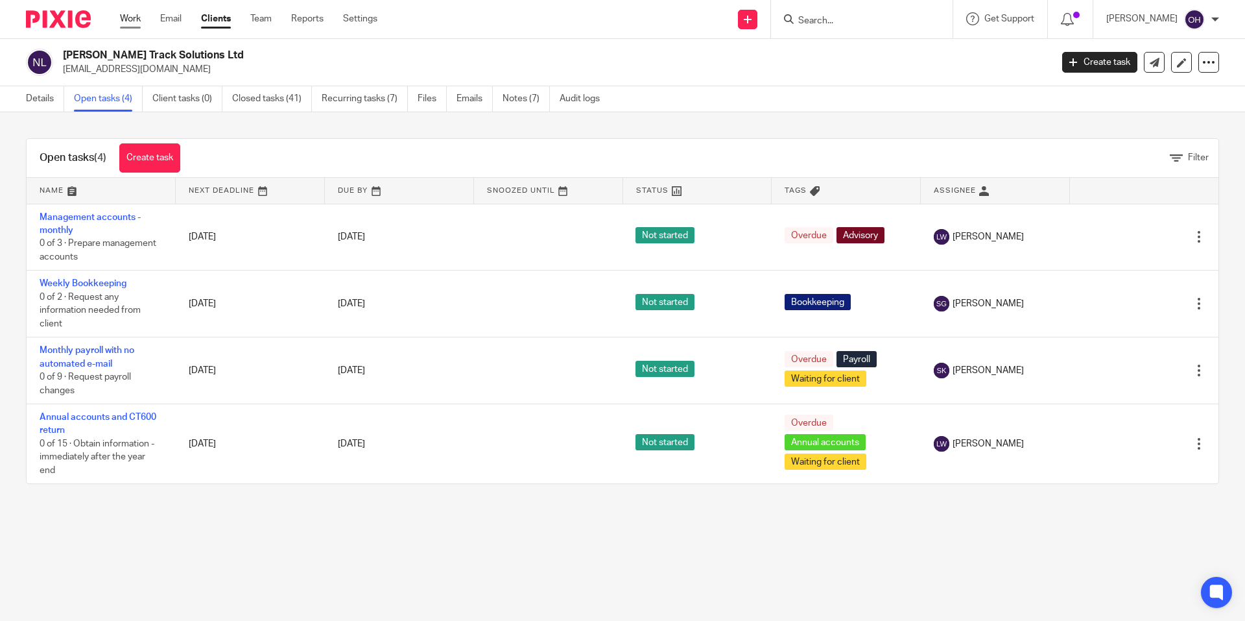
click at [133, 18] on link "Work" at bounding box center [130, 18] width 21 height 13
